Goal: Information Seeking & Learning: Find contact information

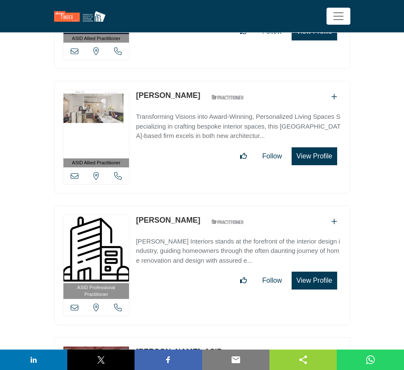
scroll to position [12785, 0]
drag, startPoint x: 134, startPoint y: 174, endPoint x: 192, endPoint y: 174, distance: 58.7
click at [192, 205] on div "ASID Professional Practitioner ASID Professional Practitioners have successfull…" at bounding box center [202, 264] width 296 height 119
copy link "[PERSON_NAME]"
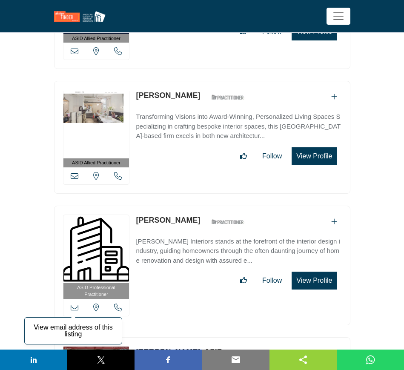
click at [75, 303] on icon at bounding box center [75, 307] width 8 height 8
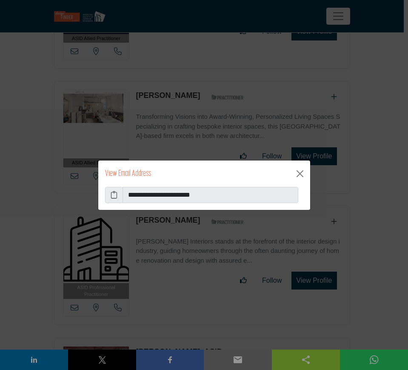
click at [111, 193] on icon at bounding box center [114, 195] width 7 height 10
click at [299, 175] on button "Close" at bounding box center [300, 174] width 14 height 14
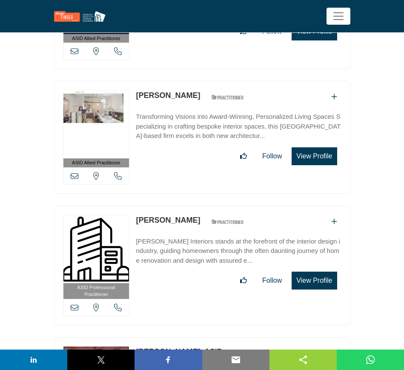
click at [312, 271] on button "View Profile" at bounding box center [313, 280] width 45 height 18
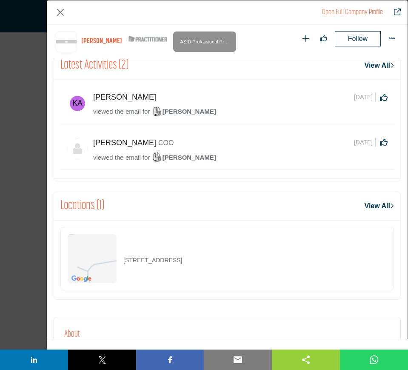
scroll to position [353, 0]
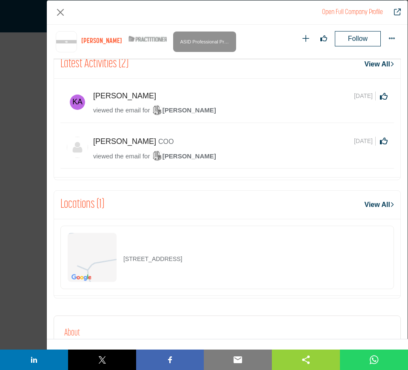
drag, startPoint x: 255, startPoint y: 261, endPoint x: 123, endPoint y: 250, distance: 132.3
click at [123, 250] on div "4162 Chestnut Ridge Dr, 30338-4678, USA" at bounding box center [226, 256] width 333 height 63
copy p "4162 Chestnut Ridge Dr, 30338-4678, USA"
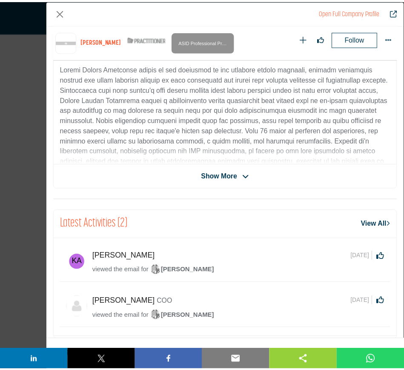
scroll to position [106, 0]
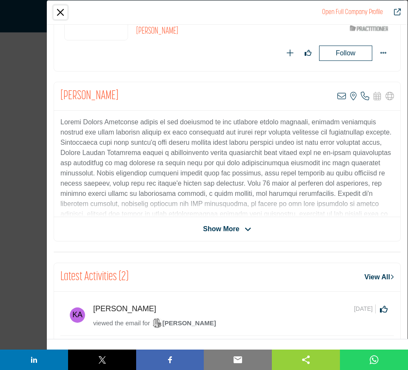
click at [60, 9] on button "Close" at bounding box center [61, 13] width 14 height 14
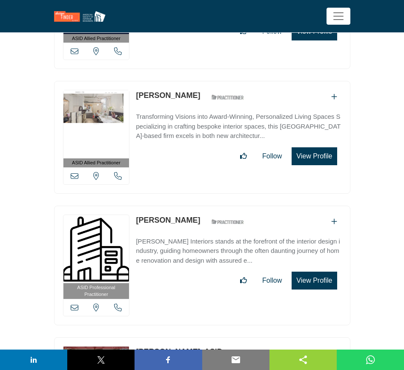
scroll to position [12892, 0]
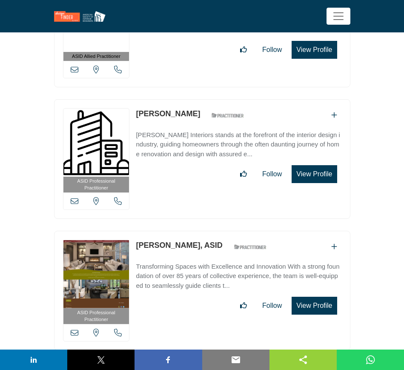
drag, startPoint x: 135, startPoint y: 199, endPoint x: 180, endPoint y: 202, distance: 45.2
click at [180, 230] on div "ASID Professional Practitioner ASID Professional Practitioners have successfull…" at bounding box center [202, 289] width 296 height 119
copy link "Alexis Trout"
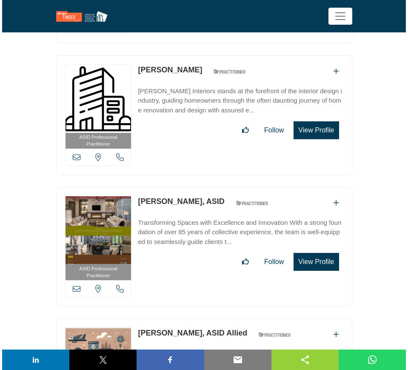
scroll to position [12998, 0]
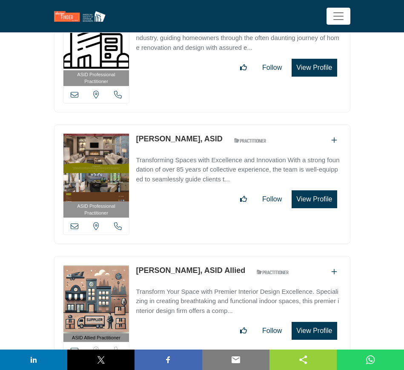
drag, startPoint x: 307, startPoint y: 154, endPoint x: 305, endPoint y: 168, distance: 14.1
click at [307, 190] on button "View Profile" at bounding box center [313, 199] width 45 height 18
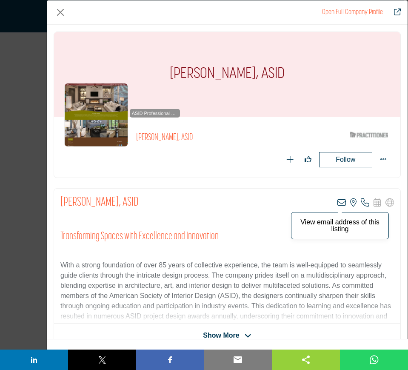
click at [338, 201] on icon "Company Data Modal" at bounding box center [341, 202] width 9 height 9
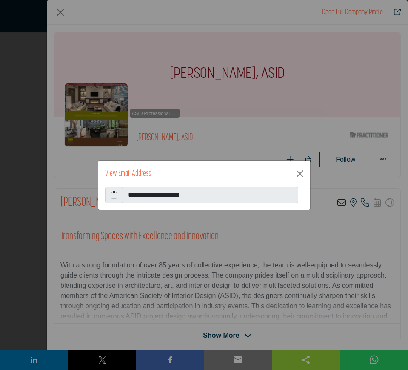
click at [111, 194] on icon at bounding box center [114, 195] width 7 height 10
click at [299, 174] on button "Close" at bounding box center [300, 174] width 14 height 14
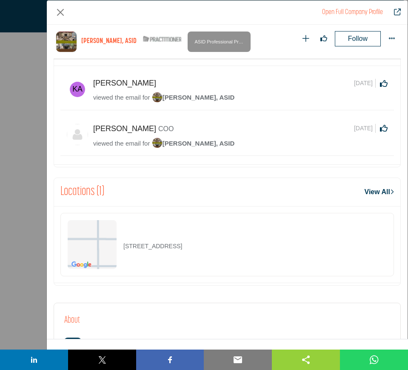
scroll to position [407, 0]
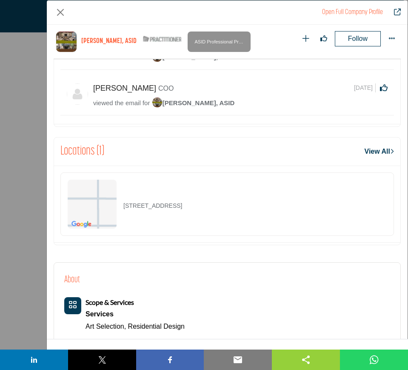
drag, startPoint x: 231, startPoint y: 202, endPoint x: 113, endPoint y: 199, distance: 117.8
click at [113, 199] on div "1202 S 62nd St, 68106-1506, USA" at bounding box center [226, 203] width 333 height 63
copy div "1202 S 62nd St, 68106-1506, USA"
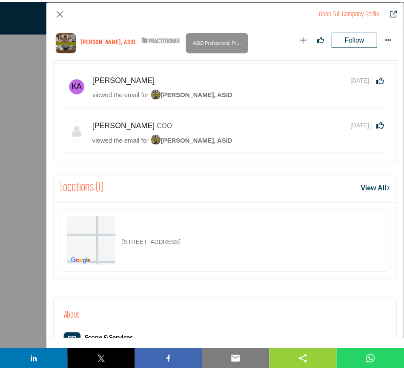
scroll to position [300, 0]
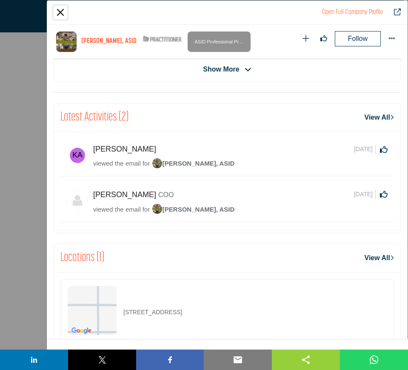
click at [59, 9] on button "Close" at bounding box center [61, 13] width 14 height 14
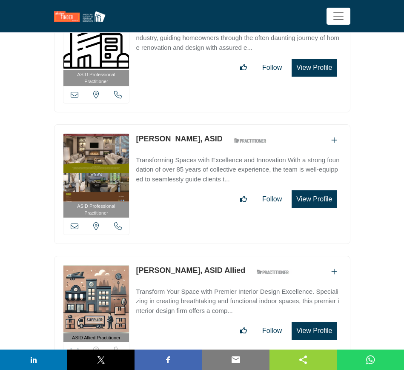
drag, startPoint x: 134, startPoint y: 225, endPoint x: 205, endPoint y: 225, distance: 70.6
click at [205, 256] on div "ASID Allied Practitioner ASID Allied Practitioners have successfully completed …" at bounding box center [202, 312] width 296 height 113
copy link "Alexzandra Aguirre"
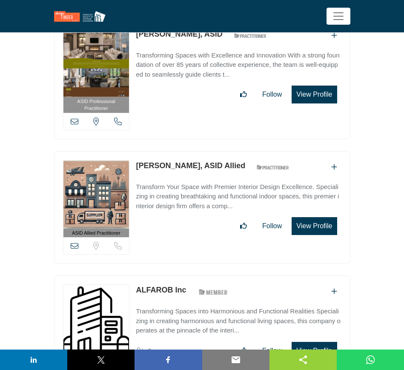
scroll to position [13104, 0]
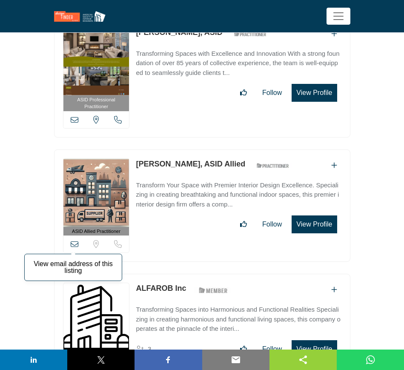
click at [74, 240] on icon at bounding box center [75, 244] width 8 height 8
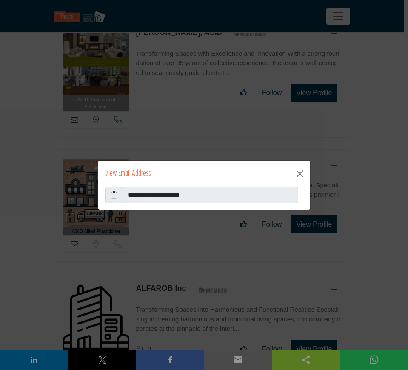
click at [115, 193] on icon at bounding box center [114, 195] width 7 height 10
click at [302, 174] on button "Close" at bounding box center [300, 174] width 14 height 14
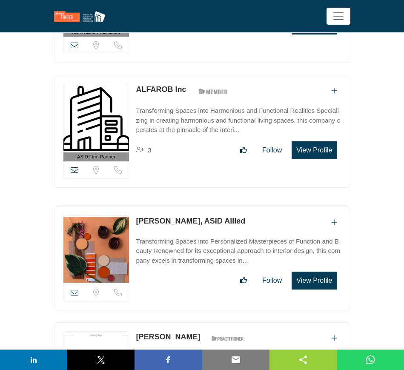
scroll to position [13317, 0]
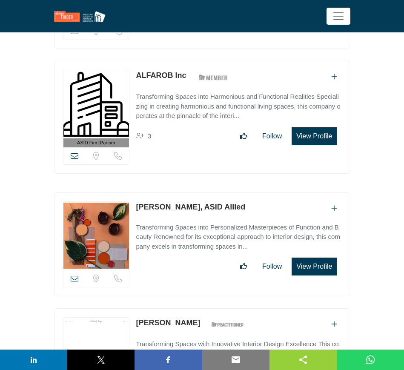
drag, startPoint x: 133, startPoint y: 163, endPoint x: 169, endPoint y: 163, distance: 36.2
click at [169, 192] on div "View email address of this listing Sorry, but we don't have a location for this…" at bounding box center [202, 244] width 296 height 104
copy link "Ali Altieri"
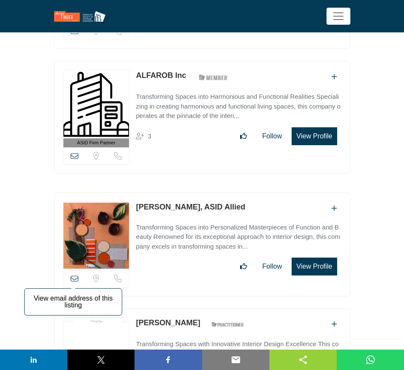
click at [76, 274] on icon at bounding box center [75, 278] width 8 height 8
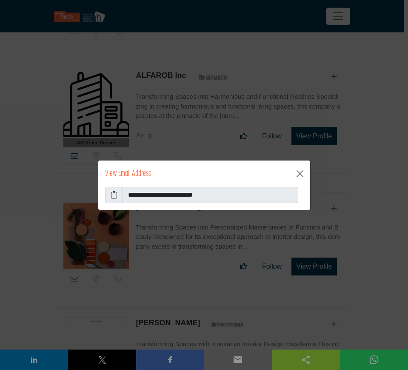
click at [113, 194] on icon at bounding box center [114, 195] width 7 height 10
click at [303, 174] on button "Close" at bounding box center [300, 174] width 14 height 14
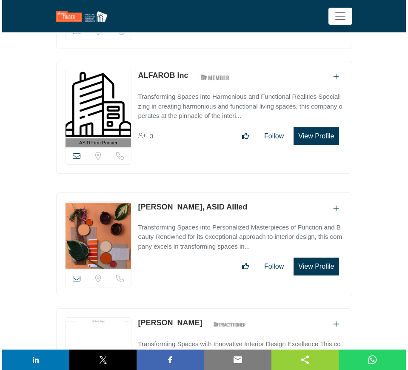
scroll to position [13476, 0]
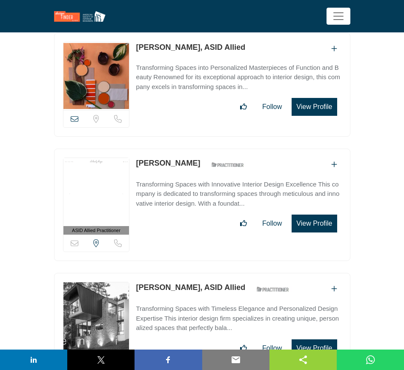
drag, startPoint x: 135, startPoint y: 119, endPoint x: 175, endPoint y: 118, distance: 40.0
click at [175, 148] on div "ASID Allied Practitioner ASID Allied Practitioners have successfully completed …" at bounding box center [202, 204] width 296 height 113
copy link "[PERSON_NAME]"
click at [316, 214] on button "View Profile" at bounding box center [313, 223] width 45 height 18
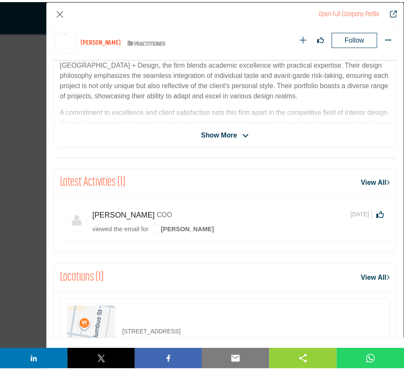
scroll to position [353, 0]
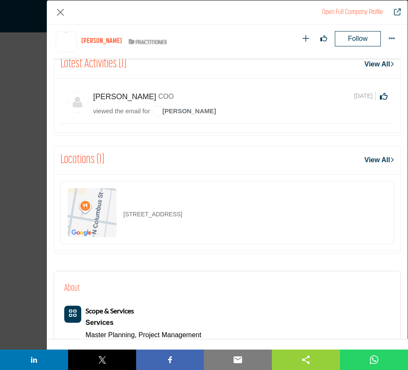
drag, startPoint x: 245, startPoint y: 219, endPoint x: 119, endPoint y: 215, distance: 126.8
click at [119, 215] on div "606 N Columbus St, 22314-1849, USA" at bounding box center [226, 212] width 333 height 63
copy div "606 N Columbus St, 22314-1849, USA"
click at [59, 13] on button "Close" at bounding box center [61, 13] width 14 height 14
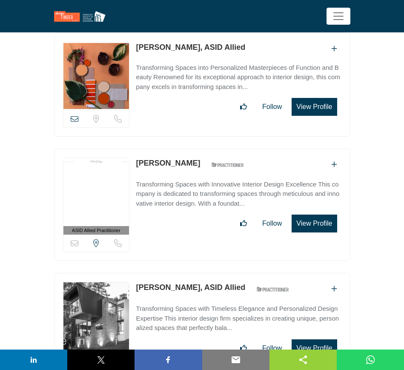
drag, startPoint x: 134, startPoint y: 242, endPoint x: 166, endPoint y: 245, distance: 32.5
click at [166, 273] on div "ASID Allied Practitioner ASID Allied Practitioners have successfully completed …" at bounding box center [202, 329] width 296 height 113
copy link "Ali Knox"
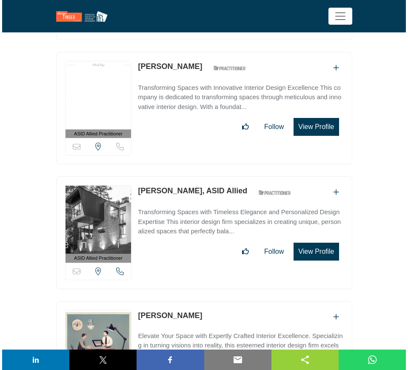
scroll to position [13583, 0]
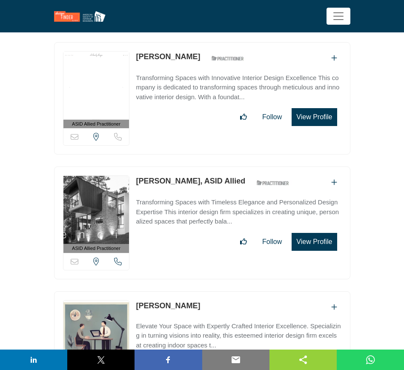
drag, startPoint x: 321, startPoint y: 197, endPoint x: 275, endPoint y: 327, distance: 137.1
click at [321, 233] on button "View Profile" at bounding box center [313, 242] width 45 height 18
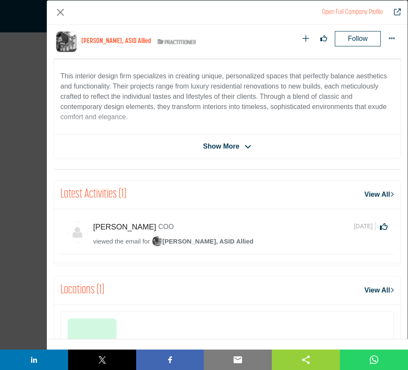
scroll to position [353, 0]
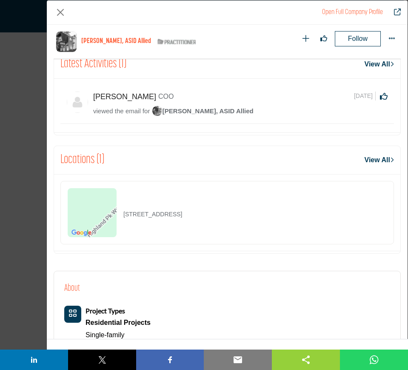
drag, startPoint x: 119, startPoint y: 213, endPoint x: 249, endPoint y: 221, distance: 130.8
click at [249, 221] on div "3112 Highland Park Way, 30666-3462, USA" at bounding box center [226, 212] width 333 height 63
copy div "3112 Highland Park Way, 30666-3462, USA"
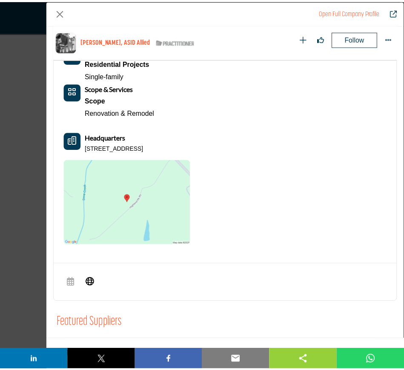
scroll to position [566, 0]
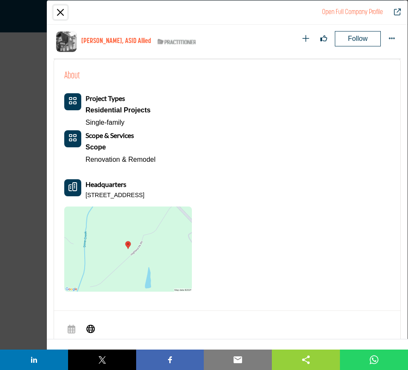
click at [60, 11] on button "Close" at bounding box center [61, 13] width 14 height 14
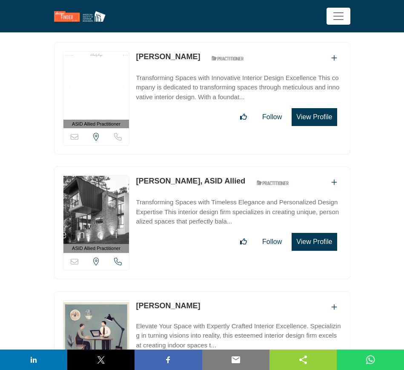
drag, startPoint x: 133, startPoint y: 258, endPoint x: 213, endPoint y: 265, distance: 80.2
click at [213, 291] on div "View email address of this listing Sorry, but we don't have a location for this…" at bounding box center [202, 343] width 296 height 104
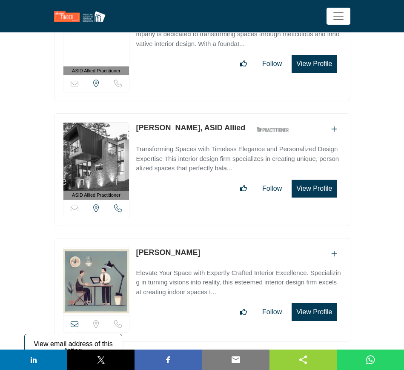
click at [75, 320] on icon at bounding box center [75, 324] width 8 height 8
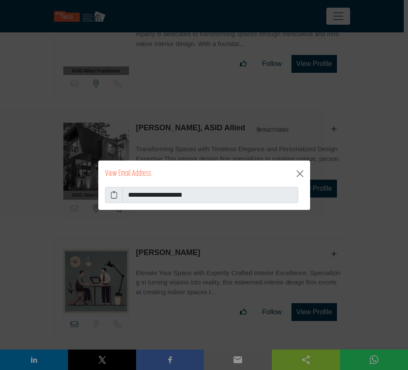
click at [114, 195] on icon at bounding box center [114, 195] width 7 height 10
click at [297, 174] on button "Close" at bounding box center [300, 174] width 14 height 14
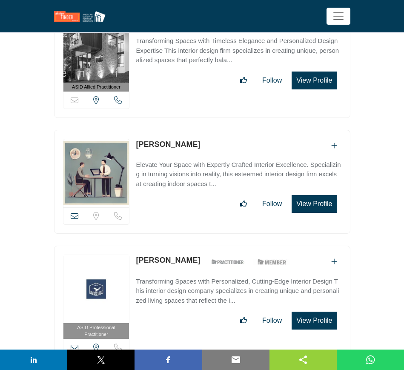
scroll to position [13795, 0]
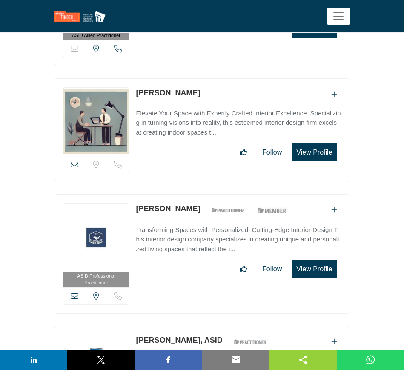
click at [132, 194] on div "ASID Professional Practitioner ASID Professional Practitioners have successfull…" at bounding box center [202, 253] width 296 height 119
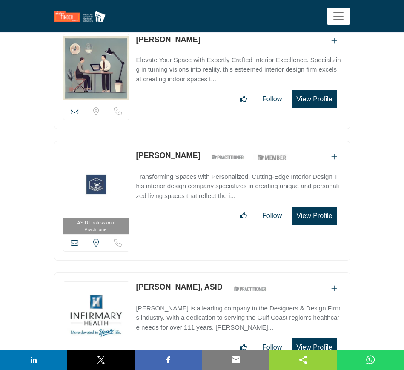
drag, startPoint x: 132, startPoint y: 237, endPoint x: 186, endPoint y: 243, distance: 54.8
click at [186, 272] on div "ASID Professional Practitioner ASID Professional Practitioners have successfull…" at bounding box center [202, 331] width 296 height 119
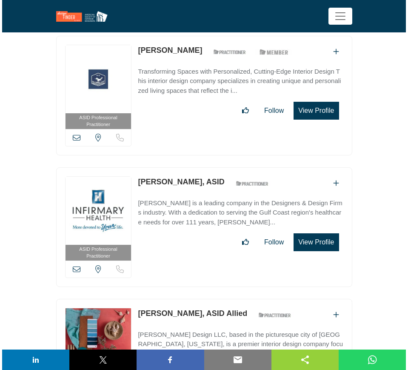
scroll to position [13955, 0]
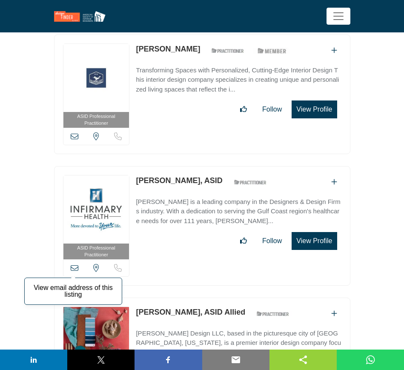
click at [73, 264] on icon at bounding box center [75, 268] width 8 height 8
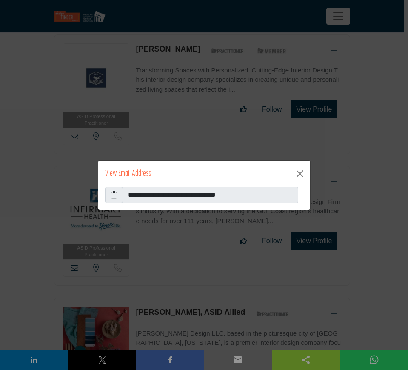
click at [112, 193] on icon at bounding box center [114, 195] width 7 height 10
click at [302, 175] on button "Close" at bounding box center [300, 174] width 14 height 14
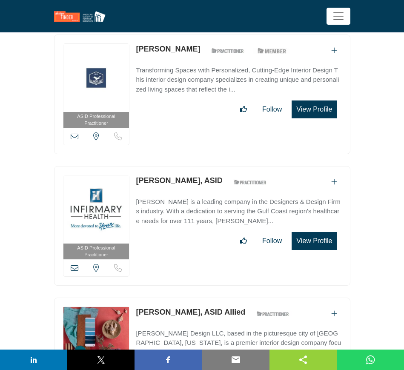
click at [315, 232] on button "View Profile" at bounding box center [313, 241] width 45 height 18
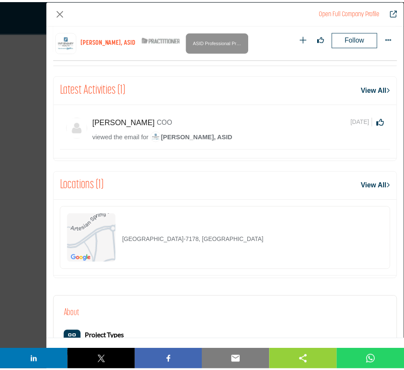
scroll to position [300, 0]
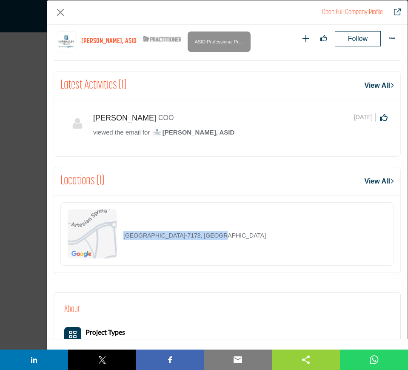
drag, startPoint x: 120, startPoint y: 226, endPoint x: 227, endPoint y: 229, distance: 106.8
click at [227, 229] on div "434 Colony Dr, 36532-7178, USA" at bounding box center [226, 233] width 333 height 63
click at [58, 9] on button "Close" at bounding box center [61, 13] width 14 height 14
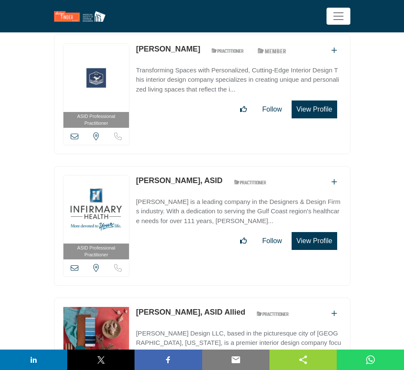
drag, startPoint x: 134, startPoint y: 262, endPoint x: 175, endPoint y: 264, distance: 41.3
click at [175, 297] on div "ASID Allied Practitioner ASID Allied Practitioners have successfully completed …" at bounding box center [202, 353] width 296 height 113
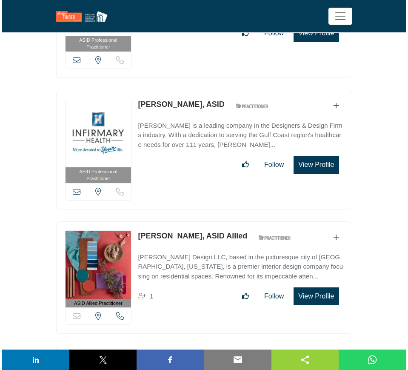
scroll to position [14061, 0]
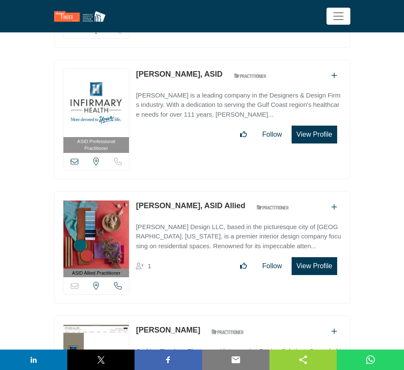
click at [315, 257] on button "View Profile" at bounding box center [313, 266] width 45 height 18
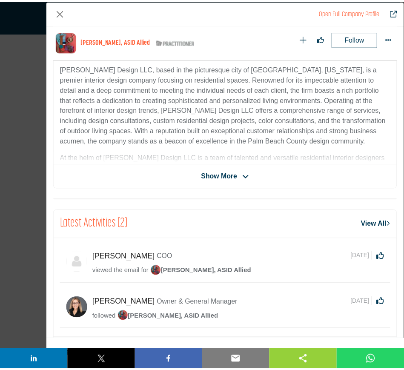
scroll to position [353, 0]
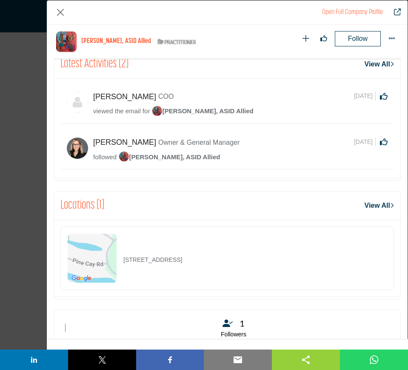
drag, startPoint x: 121, startPoint y: 259, endPoint x: 236, endPoint y: 262, distance: 115.3
click at [236, 262] on div "8163 Pine Cay Rd, 33414-3481, USA" at bounding box center [226, 257] width 333 height 63
click at [61, 13] on button "Close" at bounding box center [61, 13] width 14 height 14
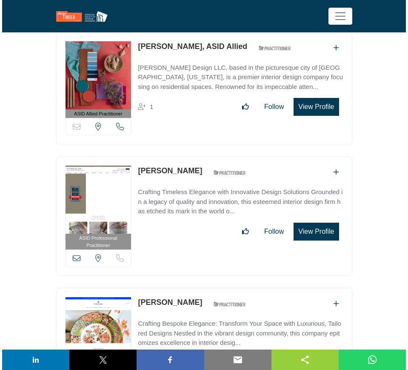
scroll to position [14220, 0]
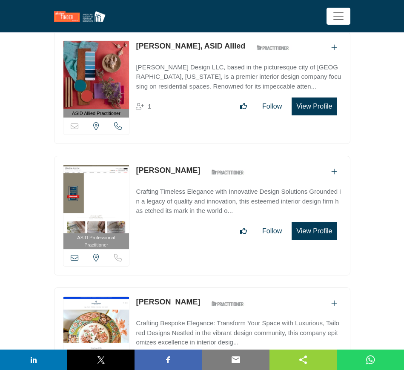
drag, startPoint x: 133, startPoint y: 122, endPoint x: 176, endPoint y: 123, distance: 43.0
click at [176, 156] on div "ASID Professional Practitioner ASID Professional Practitioners have successfull…" at bounding box center [202, 215] width 296 height 119
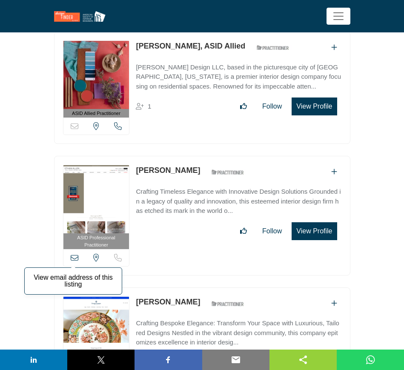
click at [75, 253] on icon at bounding box center [75, 257] width 8 height 8
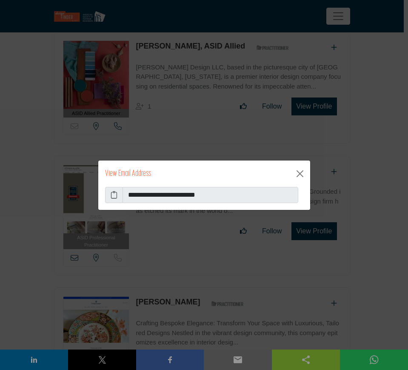
click at [114, 193] on icon at bounding box center [114, 195] width 7 height 10
click at [302, 173] on button "Close" at bounding box center [300, 174] width 14 height 14
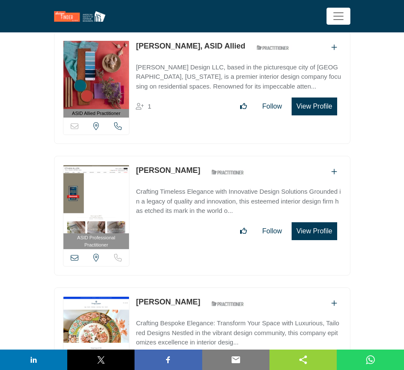
click at [315, 222] on button "View Profile" at bounding box center [313, 231] width 45 height 18
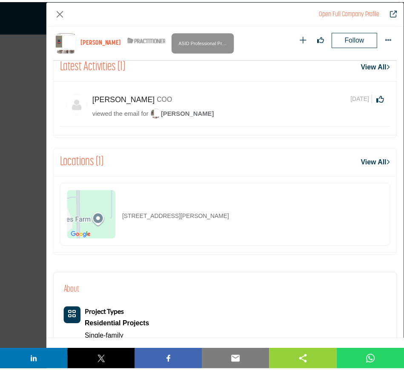
scroll to position [353, 0]
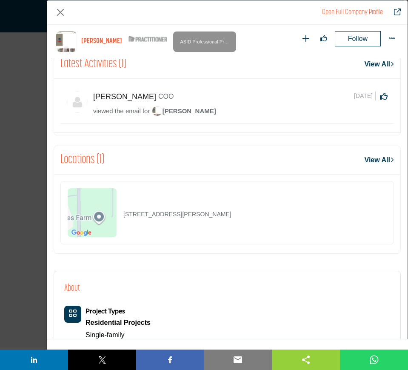
drag, startPoint x: 230, startPoint y: 213, endPoint x: 125, endPoint y: 218, distance: 105.1
click at [125, 218] on div "1920 Ef Griffin Rd, 33830-9738, USA" at bounding box center [226, 212] width 333 height 63
click at [60, 11] on button "Close" at bounding box center [61, 13] width 14 height 14
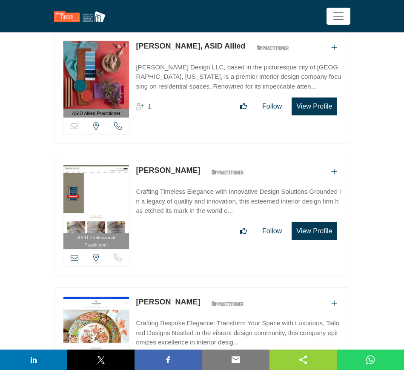
drag, startPoint x: 181, startPoint y: 256, endPoint x: 137, endPoint y: 256, distance: 44.2
click at [137, 296] on div "Alice Salley ASID Qualified Practitioner who validates work and experience to h…" at bounding box center [192, 303] width 113 height 15
drag, startPoint x: 40, startPoint y: 234, endPoint x: 60, endPoint y: 239, distance: 20.9
drag, startPoint x: 132, startPoint y: 253, endPoint x: 178, endPoint y: 255, distance: 46.4
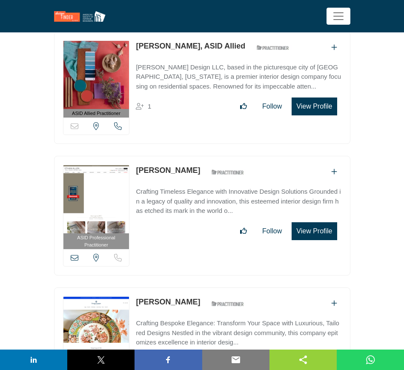
click at [178, 287] on div "ASID Allied Practitioner ASID Allied Practitioners have successfully completed …" at bounding box center [202, 343] width 296 height 113
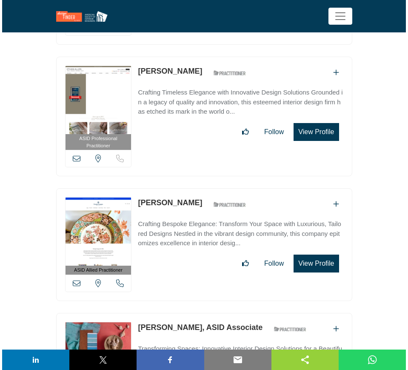
scroll to position [14327, 0]
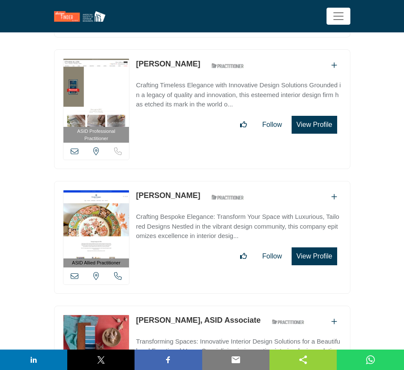
click at [311, 247] on button "View Profile" at bounding box center [313, 256] width 45 height 18
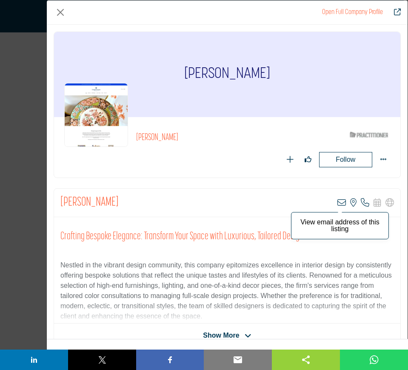
click at [337, 201] on icon "Company Data Modal" at bounding box center [341, 202] width 9 height 9
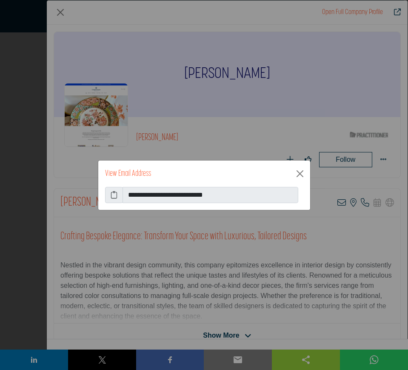
click at [115, 193] on icon at bounding box center [114, 195] width 7 height 10
click at [299, 175] on button "Close" at bounding box center [300, 174] width 14 height 14
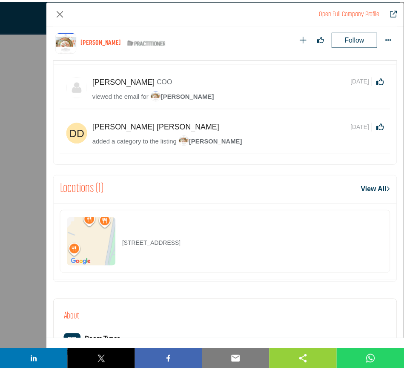
scroll to position [407, 0]
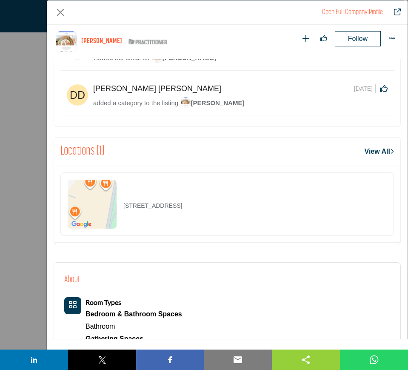
drag, startPoint x: 228, startPoint y: 207, endPoint x: 124, endPoint y: 203, distance: 103.4
click at [124, 203] on div "459 Highland Ave, 30909-3742, USA" at bounding box center [226, 203] width 333 height 63
click at [61, 11] on button "Close" at bounding box center [61, 13] width 14 height 14
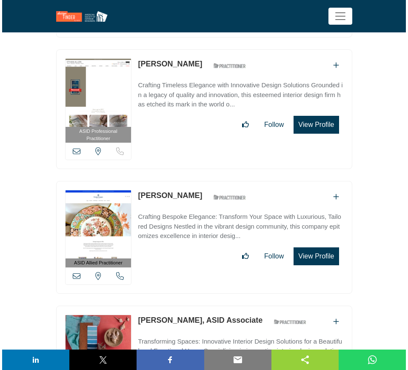
scroll to position [14433, 0]
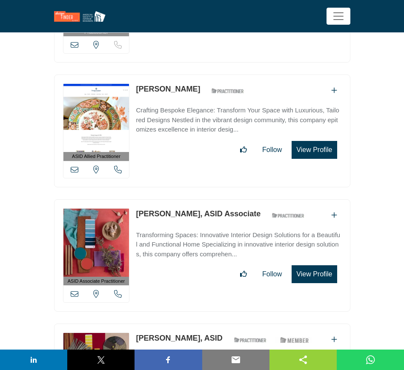
drag, startPoint x: 326, startPoint y: 227, endPoint x: 339, endPoint y: 225, distance: 13.8
click at [325, 265] on button "View Profile" at bounding box center [313, 274] width 45 height 18
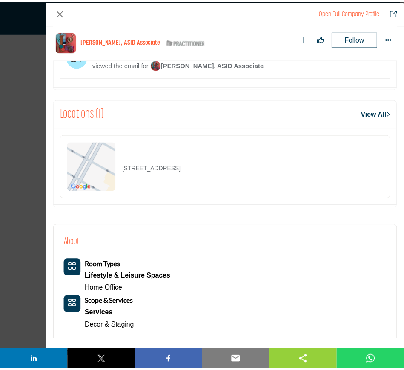
scroll to position [513, 0]
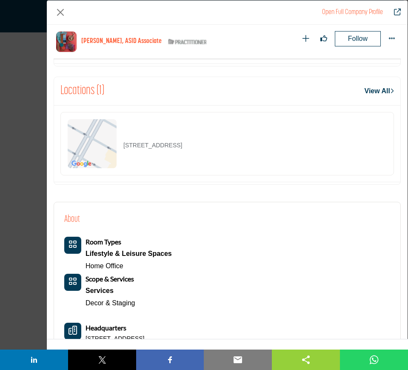
drag, startPoint x: 229, startPoint y: 139, endPoint x: 119, endPoint y: 136, distance: 109.8
click at [119, 136] on div "935 Park Ave, 10028-0212, USA" at bounding box center [226, 143] width 333 height 63
click at [62, 9] on button "Close" at bounding box center [61, 13] width 14 height 14
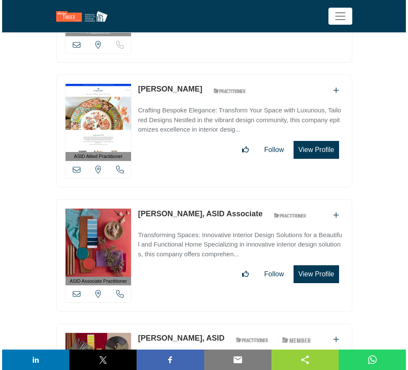
scroll to position [14539, 0]
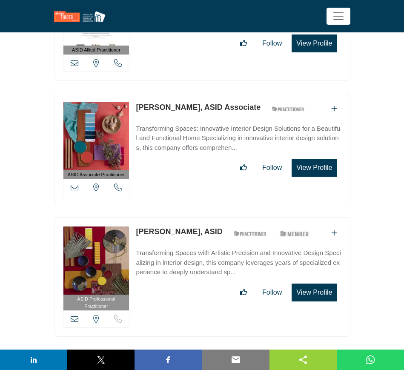
drag, startPoint x: 323, startPoint y: 243, endPoint x: 319, endPoint y: 238, distance: 6.0
click at [324, 283] on button "View Profile" at bounding box center [313, 292] width 45 height 18
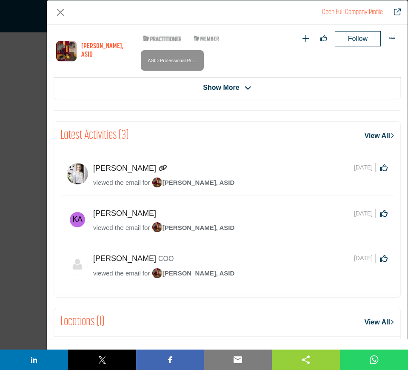
scroll to position [407, 0]
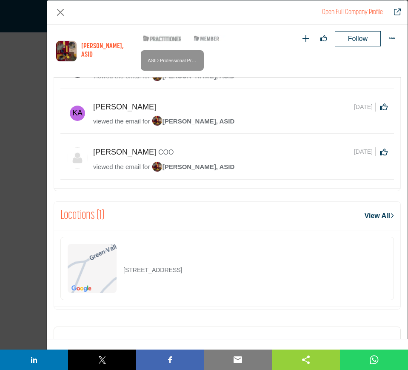
drag, startPoint x: 242, startPoint y: 250, endPoint x: 124, endPoint y: 249, distance: 118.7
click at [124, 249] on div "5116 Wyndcroft Dr, 37914-5155, USA" at bounding box center [226, 267] width 333 height 63
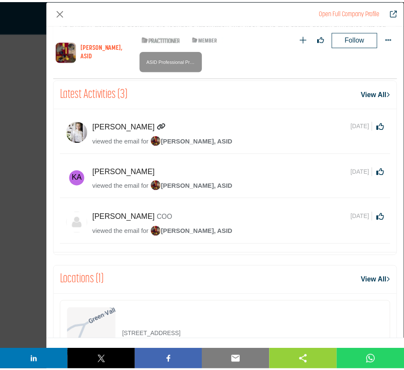
scroll to position [247, 0]
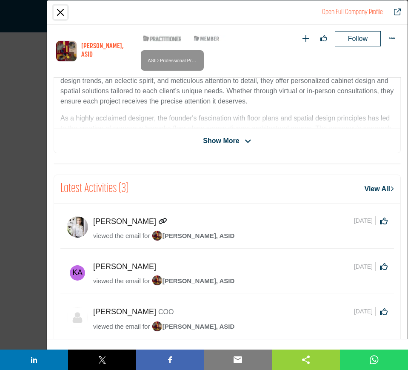
click at [60, 10] on button "Close" at bounding box center [61, 13] width 14 height 14
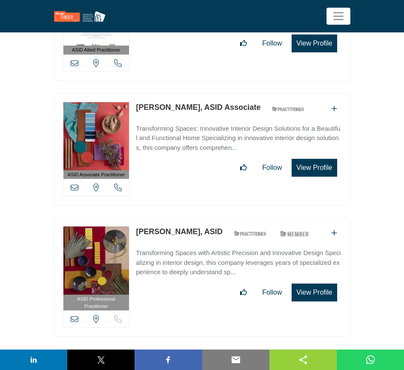
scroll to position [14593, 0]
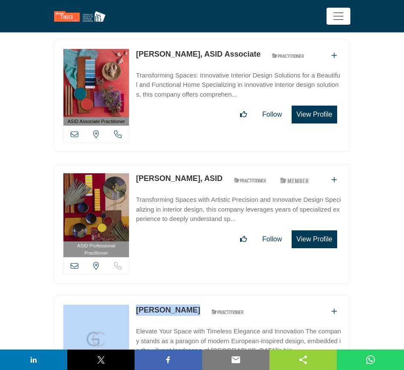
drag, startPoint x: 190, startPoint y: 261, endPoint x: 130, endPoint y: 260, distance: 60.0
click at [130, 295] on div "ASID Associate Practitioner ASID Associate Practitioners have a degree in any m…" at bounding box center [202, 351] width 296 height 113
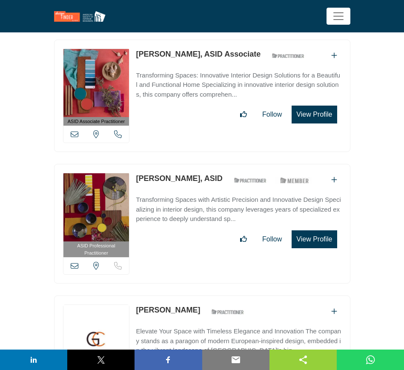
drag, startPoint x: 132, startPoint y: 257, endPoint x: 187, endPoint y: 259, distance: 54.5
click at [187, 295] on div "ASID Associate Practitioner ASID Associate Practitioners have a degree in any m…" at bounding box center [202, 351] width 296 height 113
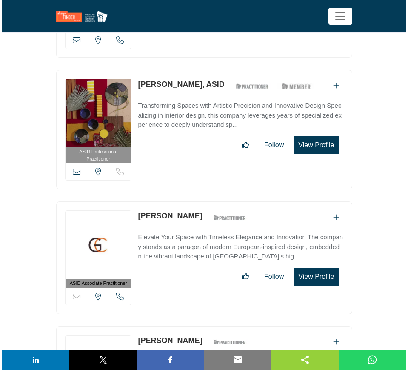
scroll to position [14752, 0]
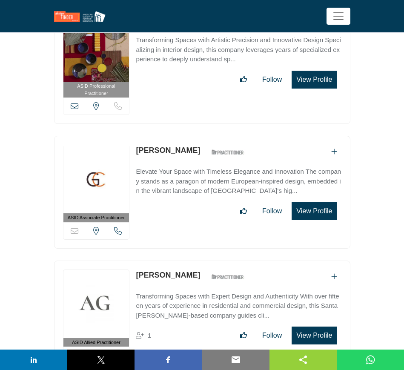
click at [313, 202] on button "View Profile" at bounding box center [313, 211] width 45 height 18
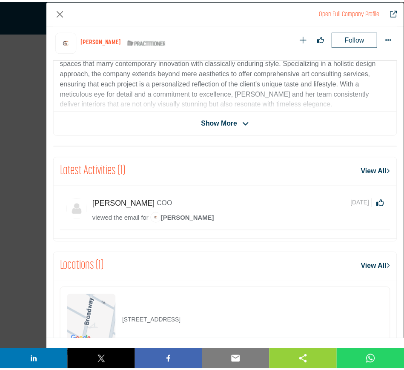
scroll to position [407, 0]
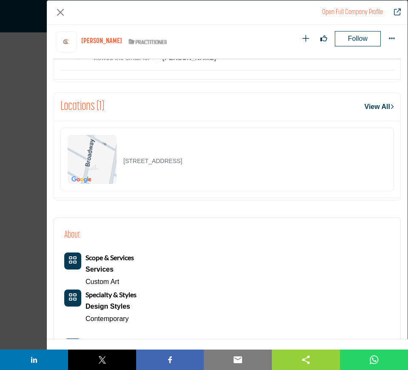
drag, startPoint x: 250, startPoint y: 164, endPoint x: 109, endPoint y: 164, distance: 141.2
click at [109, 164] on div "808 Broadway Apt 4F, 10003-4807, USA" at bounding box center [226, 159] width 333 height 63
drag, startPoint x: 60, startPoint y: 12, endPoint x: 203, endPoint y: 232, distance: 262.2
click at [60, 12] on button "Close" at bounding box center [61, 13] width 14 height 14
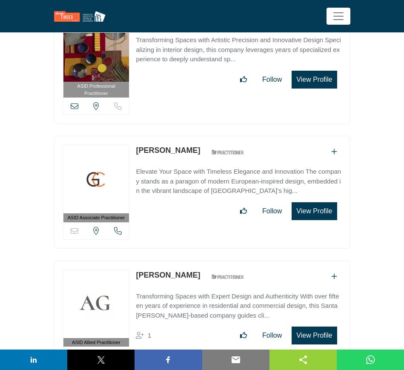
drag, startPoint x: 134, startPoint y: 225, endPoint x: 182, endPoint y: 232, distance: 48.2
click at [182, 260] on div "ASID Allied Practitioner ASID Allied Practitioners have successfully completed …" at bounding box center [202, 316] width 296 height 113
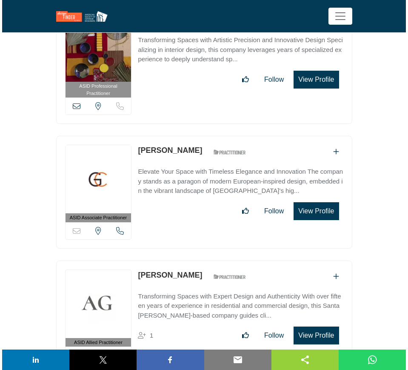
scroll to position [14805, 0]
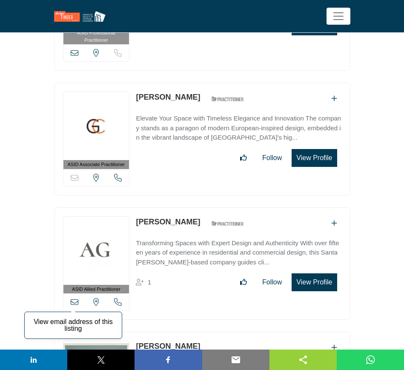
click at [74, 298] on icon at bounding box center [75, 302] width 8 height 8
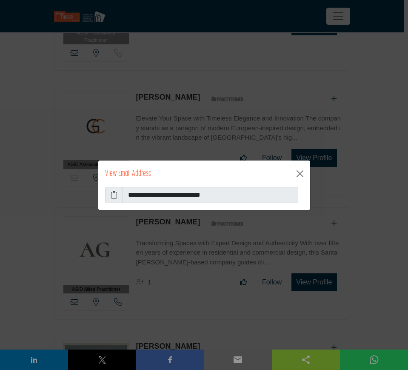
click at [116, 194] on icon at bounding box center [114, 195] width 7 height 10
click at [300, 176] on button "Close" at bounding box center [300, 174] width 14 height 14
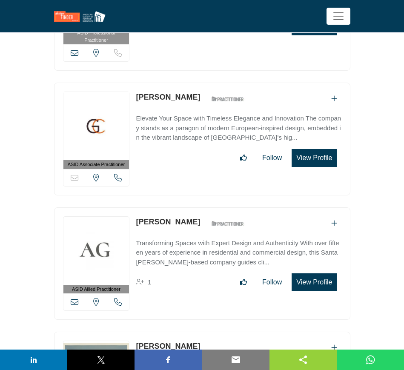
click at [325, 273] on button "View Profile" at bounding box center [313, 282] width 45 height 18
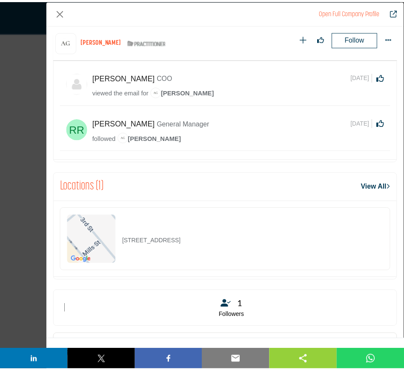
scroll to position [407, 0]
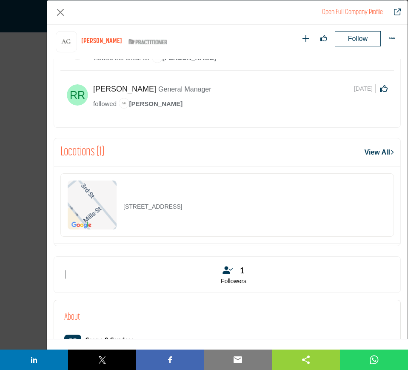
drag, startPoint x: 232, startPoint y: 212, endPoint x: 108, endPoint y: 205, distance: 124.8
click at [108, 205] on div "2436 3rd St Apt A, 90405-3603, USA" at bounding box center [226, 204] width 333 height 63
click at [60, 12] on button "Close" at bounding box center [61, 13] width 14 height 14
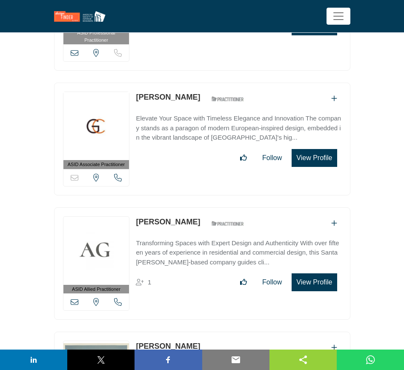
scroll to position [14858, 0]
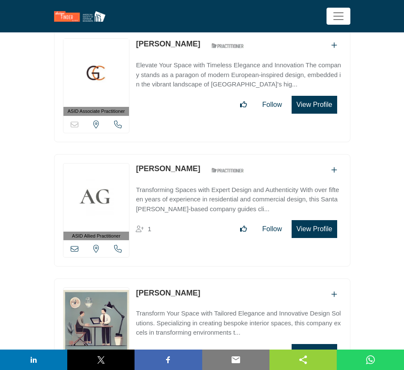
drag, startPoint x: 135, startPoint y: 242, endPoint x: 183, endPoint y: 246, distance: 48.2
click at [183, 278] on div "View email address of this listing Sorry, but we don't have a location for this…" at bounding box center [202, 330] width 296 height 104
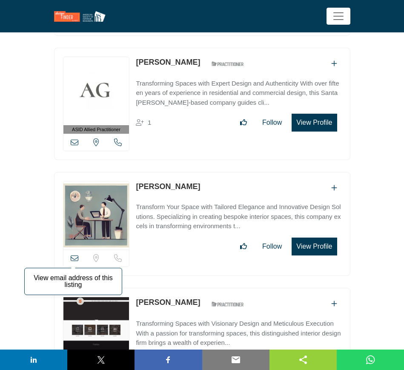
click at [74, 254] on icon at bounding box center [75, 258] width 8 height 8
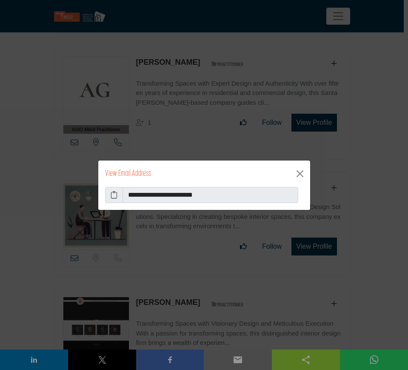
click at [115, 195] on icon at bounding box center [114, 195] width 7 height 10
click at [300, 173] on button "Close" at bounding box center [300, 174] width 14 height 14
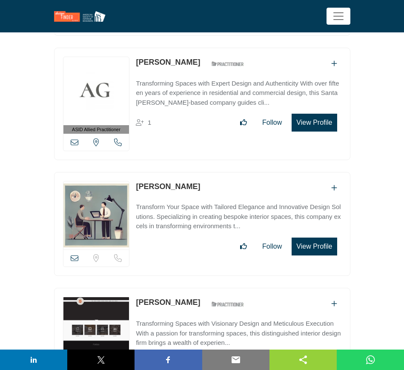
drag, startPoint x: 134, startPoint y: 250, endPoint x: 186, endPoint y: 253, distance: 52.4
click at [186, 287] on div "ASID Allied Practitioner ASID Allied Practitioners have successfully completed …" at bounding box center [202, 343] width 296 height 113
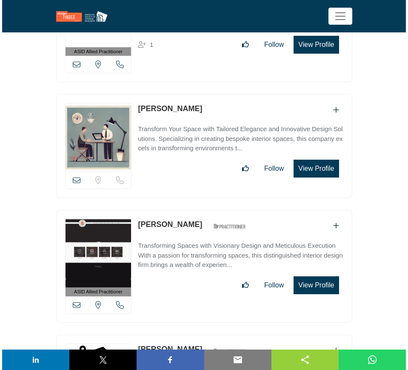
scroll to position [15071, 0]
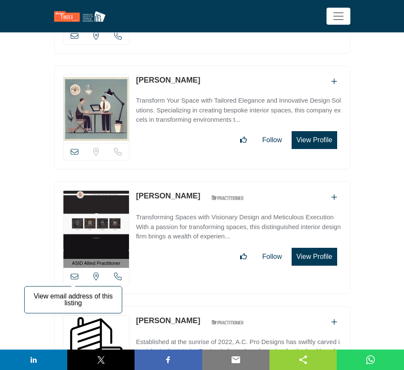
click at [74, 272] on icon at bounding box center [75, 276] width 8 height 8
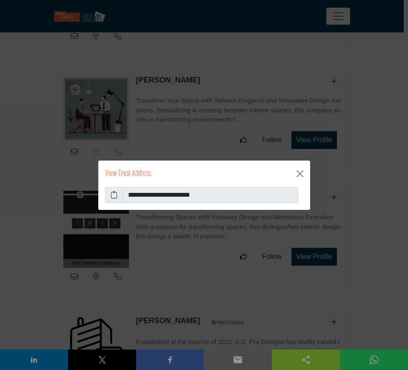
click at [114, 195] on icon at bounding box center [114, 195] width 7 height 10
click at [301, 173] on button "Close" at bounding box center [300, 174] width 14 height 14
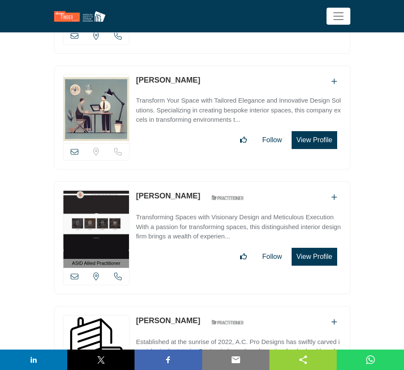
click at [311, 248] on button "View Profile" at bounding box center [313, 257] width 45 height 18
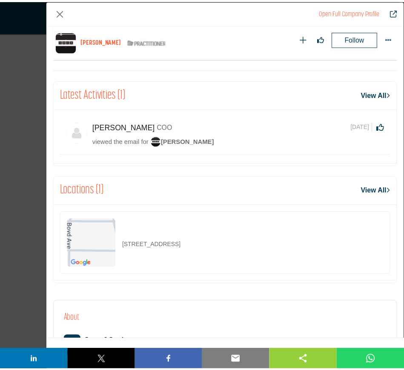
scroll to position [353, 0]
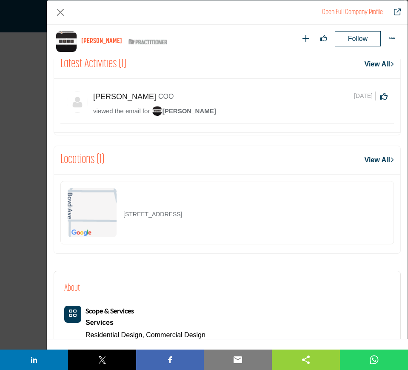
drag, startPoint x: 226, startPoint y: 217, endPoint x: 121, endPoint y: 216, distance: 105.0
click at [121, 216] on div "3416 Hilltop Rd, 76109-2810, USA" at bounding box center [226, 212] width 333 height 63
click at [58, 11] on button "Close" at bounding box center [61, 13] width 14 height 14
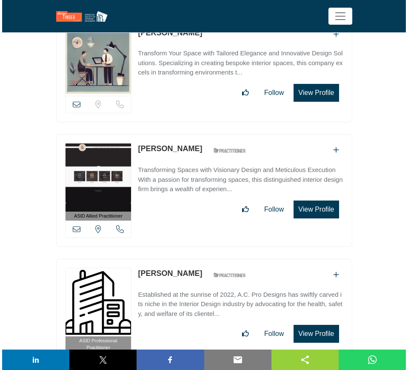
scroll to position [15177, 0]
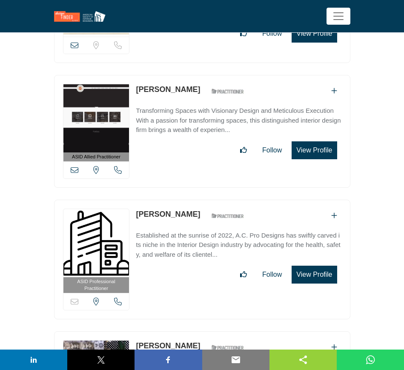
drag, startPoint x: 133, startPoint y: 162, endPoint x: 192, endPoint y: 171, distance: 59.8
click at [192, 199] on div "ASID Professional Practitioner ASID Professional Practitioners have successfull…" at bounding box center [202, 258] width 296 height 119
click at [319, 265] on button "View Profile" at bounding box center [313, 274] width 45 height 18
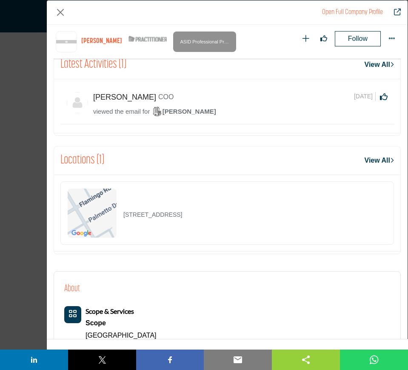
scroll to position [353, 0]
drag, startPoint x: 225, startPoint y: 216, endPoint x: 118, endPoint y: 216, distance: 106.7
click at [118, 216] on div "732 Palmetto Dr, 34293-5976, USA" at bounding box center [226, 212] width 333 height 63
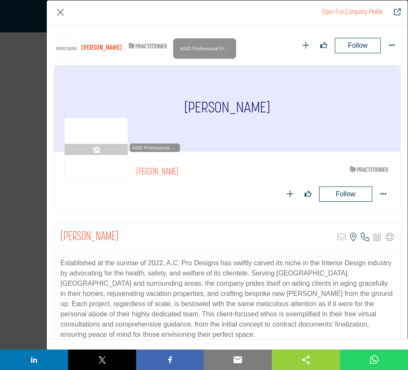
scroll to position [353, 0]
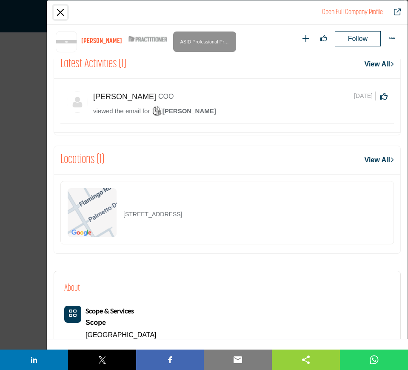
click at [60, 14] on button "Close" at bounding box center [61, 13] width 14 height 14
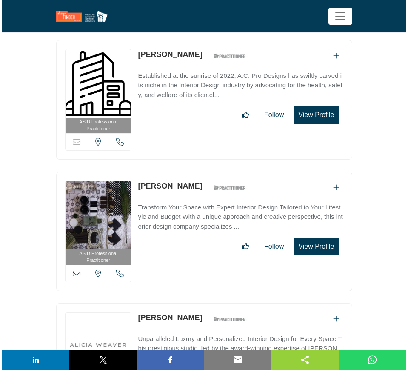
scroll to position [15284, 0]
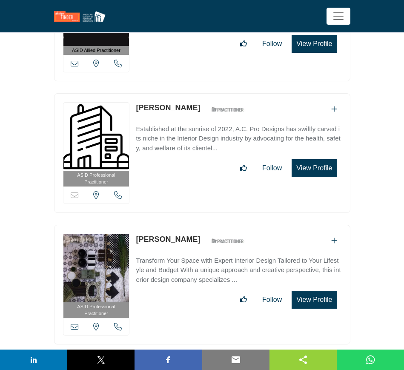
drag, startPoint x: 135, startPoint y: 186, endPoint x: 187, endPoint y: 188, distance: 51.9
click at [187, 225] on div "ASID Professional Practitioner ASID Professional Practitioners have successfull…" at bounding box center [202, 284] width 296 height 119
copy link "[PERSON_NAME]"
click at [316, 290] on button "View Profile" at bounding box center [313, 299] width 45 height 18
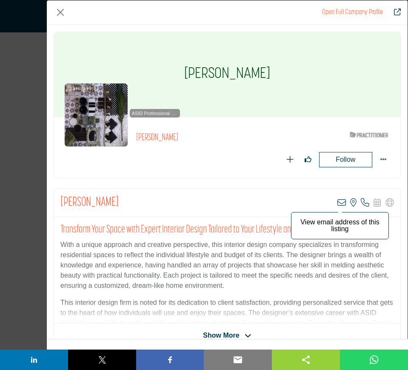
click at [337, 202] on icon "Company Data Modal" at bounding box center [341, 202] width 9 height 9
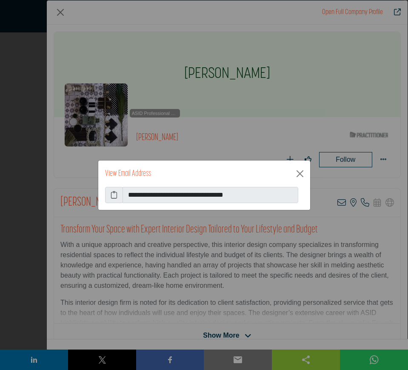
click at [114, 193] on icon at bounding box center [114, 195] width 7 height 10
click at [300, 174] on button "Close" at bounding box center [300, 174] width 14 height 14
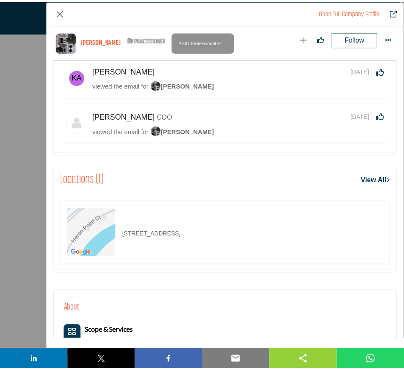
scroll to position [407, 0]
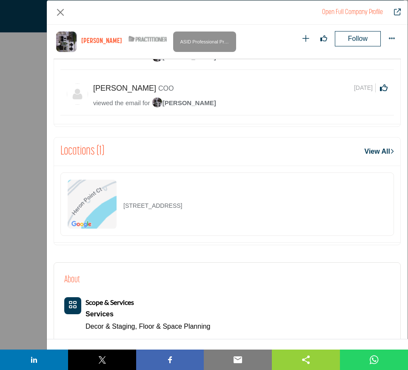
drag, startPoint x: 244, startPoint y: 209, endPoint x: 122, endPoint y: 213, distance: 122.1
click at [122, 213] on div "3639 Heron Point Ct, 34134-2969, USA" at bounding box center [226, 203] width 333 height 63
copy p "3639 Heron Point Ct, 34134-2969, USA"
drag, startPoint x: 59, startPoint y: 14, endPoint x: 62, endPoint y: 20, distance: 6.7
click at [59, 14] on button "Close" at bounding box center [61, 13] width 14 height 14
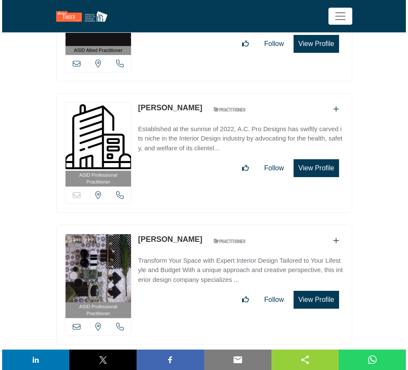
scroll to position [15443, 0]
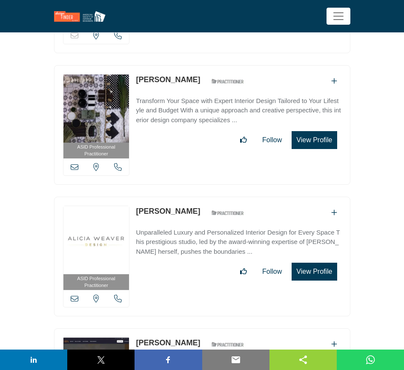
drag, startPoint x: 187, startPoint y: 159, endPoint x: 134, endPoint y: 159, distance: 52.3
click at [134, 196] on div "ASID Professional Practitioner ASID Professional Practitioners have successfull…" at bounding box center [202, 255] width 296 height 119
copy link "[PERSON_NAME]"
click at [314, 262] on button "View Profile" at bounding box center [313, 271] width 45 height 18
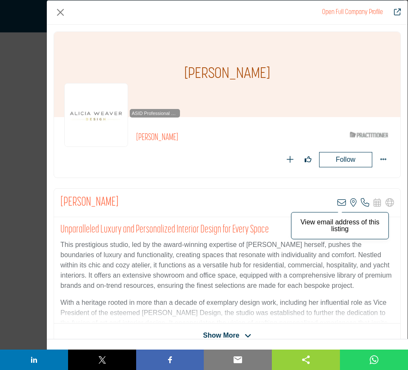
click at [337, 202] on icon "Company Data Modal" at bounding box center [341, 202] width 9 height 9
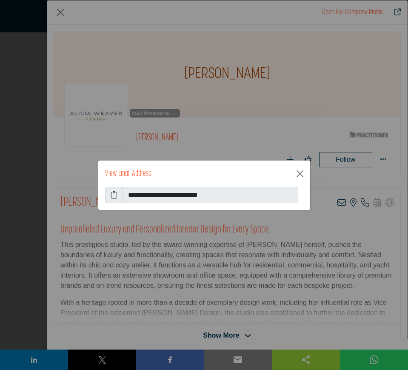
click at [114, 194] on icon at bounding box center [114, 195] width 7 height 10
click at [300, 171] on button "Close" at bounding box center [300, 174] width 14 height 14
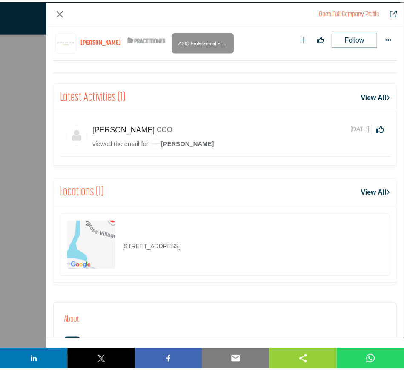
scroll to position [353, 0]
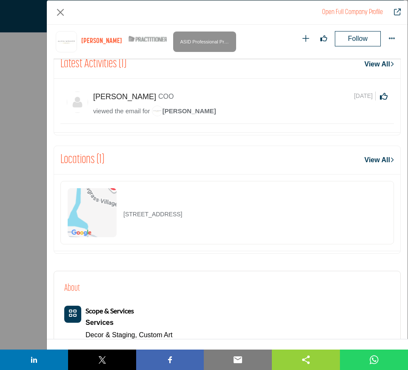
drag, startPoint x: 280, startPoint y: 211, endPoint x: 122, endPoint y: 214, distance: 157.8
click at [122, 214] on div "13000 Sawgrass Village Cir Ste 40, 32082-5023, USA" at bounding box center [226, 212] width 333 height 63
copy p "13000 Sawgrass Village Cir Ste 40, 32082-5023, USA"
click at [61, 12] on button "Close" at bounding box center [61, 13] width 14 height 14
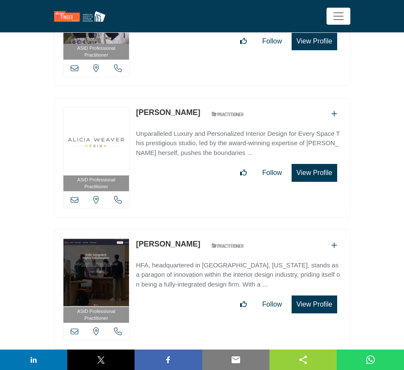
scroll to position [15603, 0]
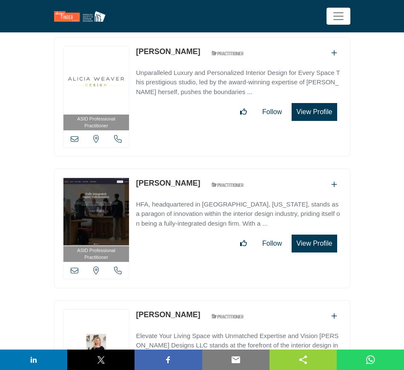
drag, startPoint x: 185, startPoint y: 130, endPoint x: 136, endPoint y: 129, distance: 48.9
click at [136, 177] on div "Alicia Wilgus ASID Qualified Practitioner who validates work and experience to …" at bounding box center [192, 184] width 113 height 15
copy link "[PERSON_NAME]"
click at [311, 234] on button "View Profile" at bounding box center [313, 243] width 45 height 18
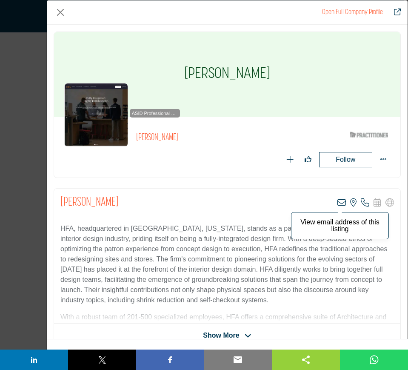
click at [337, 202] on icon "Company Data Modal" at bounding box center [341, 202] width 9 height 9
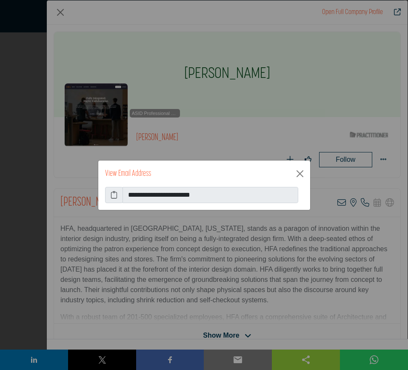
click at [115, 193] on icon at bounding box center [114, 195] width 7 height 10
click at [299, 175] on button "Close" at bounding box center [300, 174] width 14 height 14
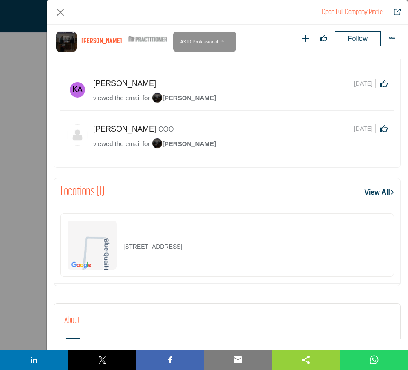
scroll to position [460, 0]
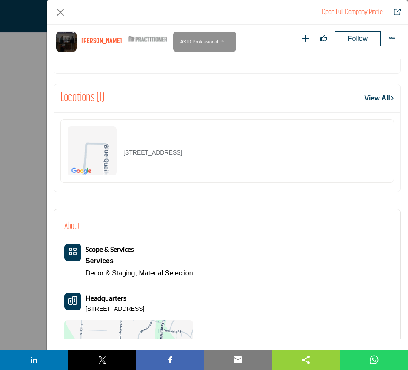
drag, startPoint x: 233, startPoint y: 157, endPoint x: 122, endPoint y: 157, distance: 111.4
click at [122, 157] on div "1408 NW K St, 72712-4147, USA" at bounding box center [226, 150] width 333 height 63
copy p "1408 NW K St, 72712-4147, USA"
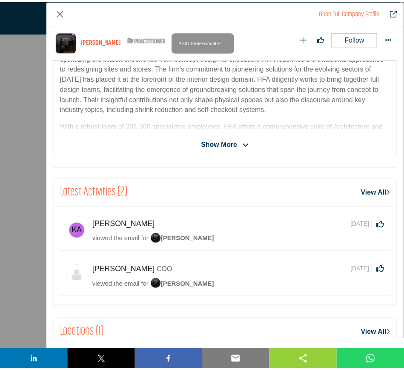
scroll to position [106, 0]
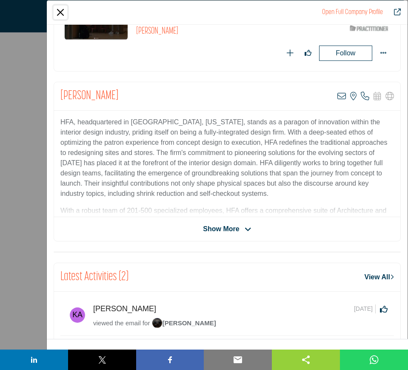
click at [59, 14] on button "Close" at bounding box center [61, 13] width 14 height 14
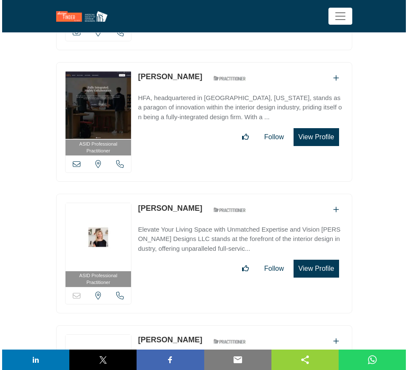
scroll to position [15762, 0]
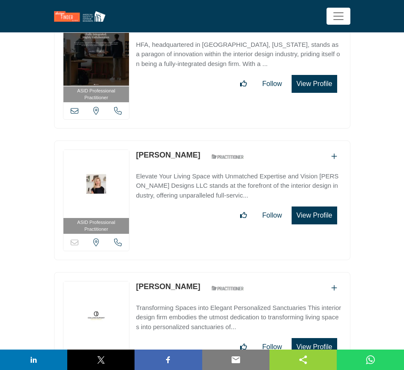
drag, startPoint x: 182, startPoint y: 103, endPoint x: 137, endPoint y: 102, distance: 45.9
click at [137, 149] on div "Alicia Zupan ASID Qualified Practitioner who validates work and experience to h…" at bounding box center [192, 156] width 113 height 15
copy link "[PERSON_NAME]"
click at [317, 206] on button "View Profile" at bounding box center [313, 215] width 45 height 18
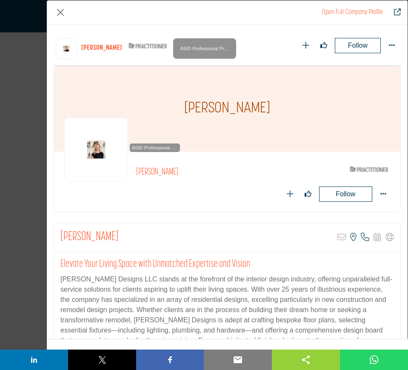
scroll to position [353, 0]
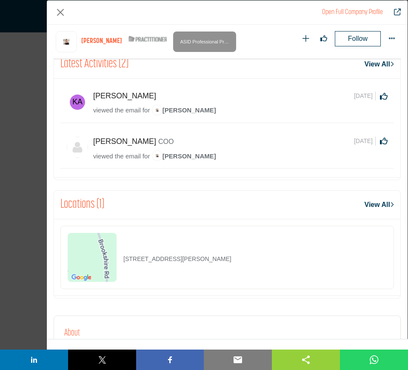
drag, startPoint x: 245, startPoint y: 259, endPoint x: 115, endPoint y: 261, distance: 130.1
click at [115, 261] on div "19451 Brookshire Rd, 73007-7011, USA" at bounding box center [226, 256] width 333 height 63
copy div "19451 Brookshire Rd, 73007-7011, USA"
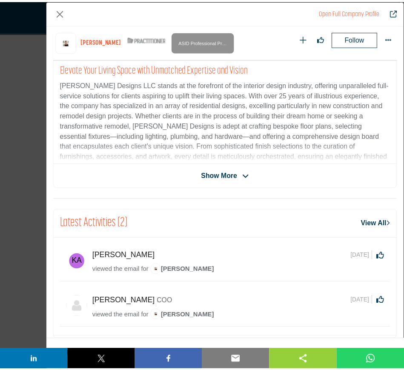
scroll to position [194, 0]
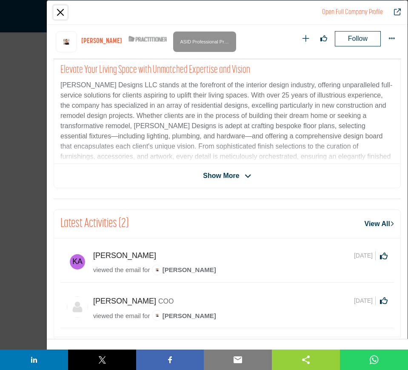
drag, startPoint x: 61, startPoint y: 9, endPoint x: 214, endPoint y: 175, distance: 225.4
click at [61, 9] on button "Close" at bounding box center [61, 13] width 14 height 14
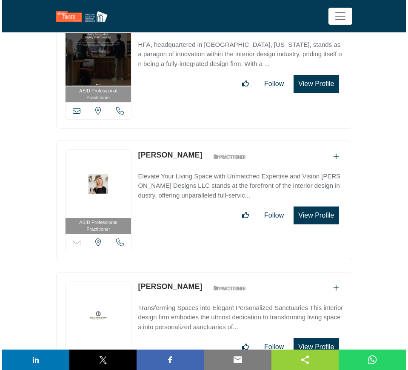
scroll to position [15815, 0]
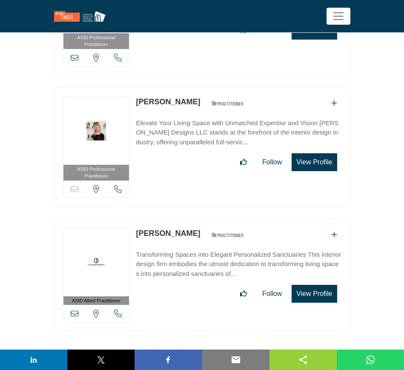
drag, startPoint x: 179, startPoint y: 178, endPoint x: 133, endPoint y: 176, distance: 46.0
click at [133, 219] on div "ASID Allied Practitioner ASID Allied Practitioners have successfully completed …" at bounding box center [202, 275] width 296 height 113
copy link "[PERSON_NAME]"
click at [312, 285] on button "View Profile" at bounding box center [313, 294] width 45 height 18
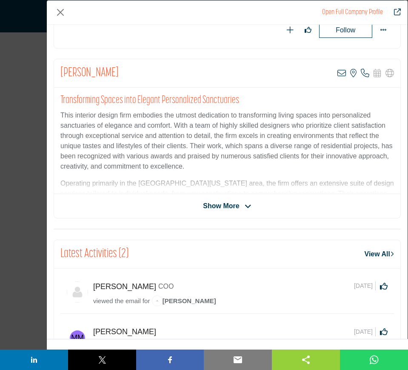
scroll to position [53, 0]
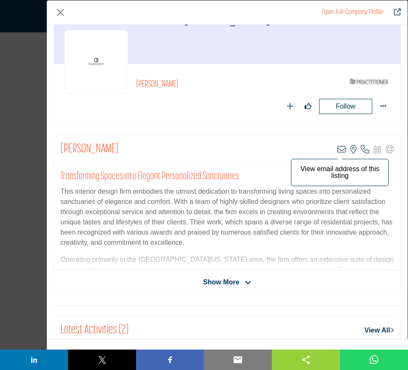
click at [337, 149] on icon "Company Data Modal" at bounding box center [341, 149] width 9 height 9
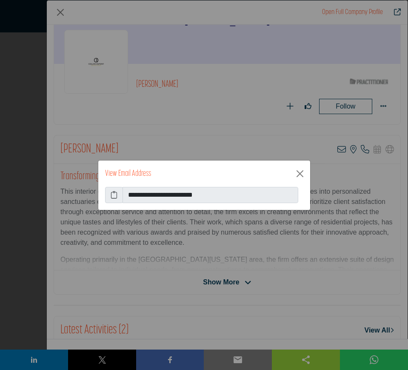
click at [114, 195] on icon at bounding box center [114, 195] width 7 height 10
drag, startPoint x: 300, startPoint y: 174, endPoint x: 285, endPoint y: 237, distance: 64.8
click at [300, 174] on button "Close" at bounding box center [300, 174] width 14 height 14
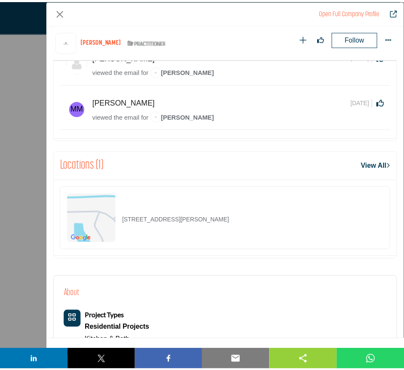
scroll to position [407, 0]
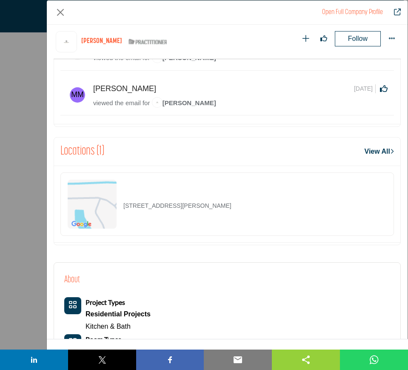
drag, startPoint x: 269, startPoint y: 205, endPoint x: 117, endPoint y: 206, distance: 152.2
click at [117, 206] on div "1681 McGregor Reserve Dr, 33901-9658, USA" at bounding box center [226, 203] width 333 height 63
click at [61, 12] on button "Close" at bounding box center [61, 13] width 14 height 14
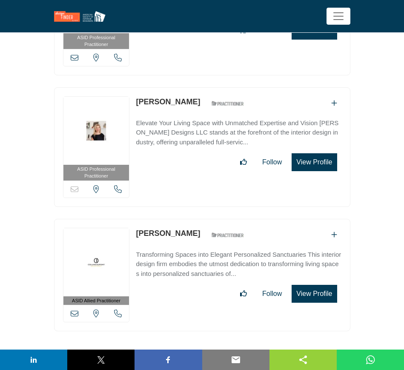
scroll to position [15922, 0]
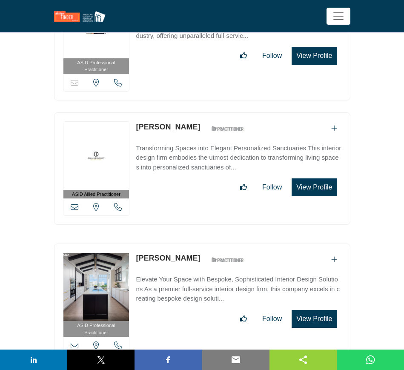
drag, startPoint x: 135, startPoint y: 204, endPoint x: 181, endPoint y: 208, distance: 46.1
click at [181, 243] on div "ASID Professional Practitioner ASID Professional Practitioners have successfull…" at bounding box center [202, 302] width 296 height 119
drag, startPoint x: 188, startPoint y: 214, endPoint x: 183, endPoint y: 213, distance: 5.3
click at [188, 252] on div "Alina Spicer ASID Qualified Practitioner who validates work and experience to h…" at bounding box center [238, 289] width 205 height 75
drag, startPoint x: 134, startPoint y: 204, endPoint x: 181, endPoint y: 206, distance: 47.3
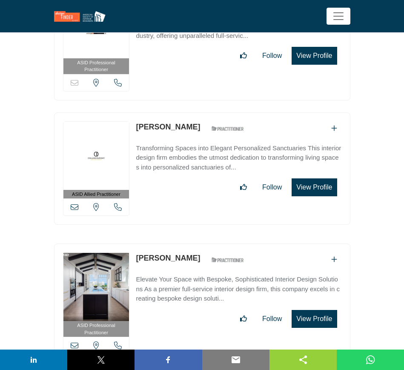
click at [181, 243] on div "ASID Professional Practitioner ASID Professional Practitioners have successfull…" at bounding box center [202, 302] width 296 height 119
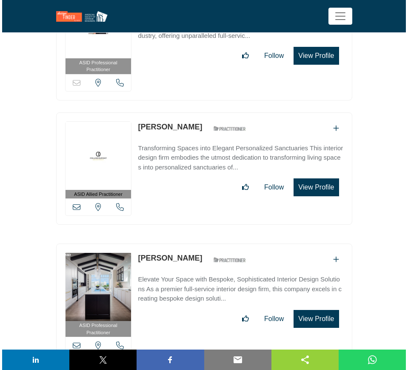
scroll to position [15975, 0]
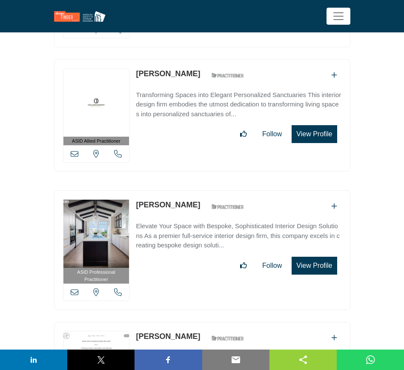
click at [307, 256] on button "View Profile" at bounding box center [313, 265] width 45 height 18
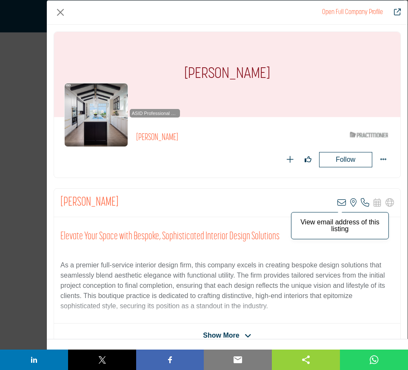
click at [337, 203] on icon "Company Data Modal" at bounding box center [341, 202] width 9 height 9
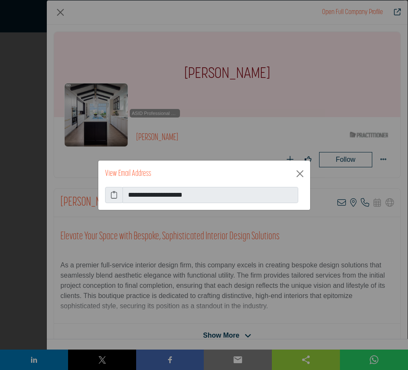
click at [113, 192] on icon at bounding box center [114, 195] width 7 height 10
click at [300, 174] on button "Close" at bounding box center [300, 174] width 14 height 14
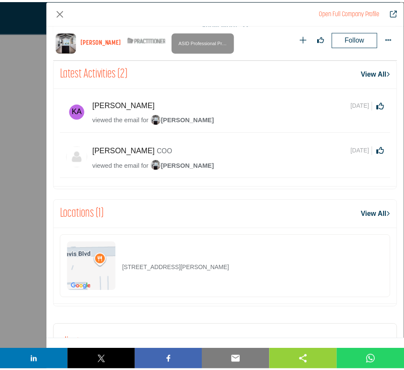
scroll to position [407, 0]
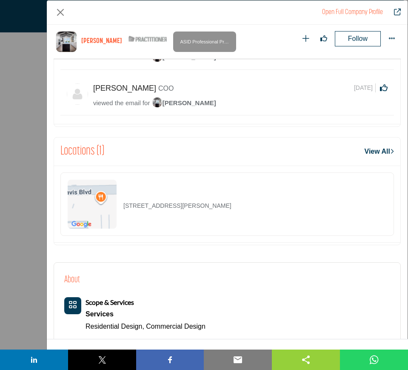
drag, startPoint x: 252, startPoint y: 209, endPoint x: 116, endPoint y: 207, distance: 136.1
click at [116, 207] on div "2800 Davis Blvd Ste 111, 34104-4369, USA" at bounding box center [226, 203] width 333 height 63
click at [61, 13] on button "Close" at bounding box center [61, 13] width 14 height 14
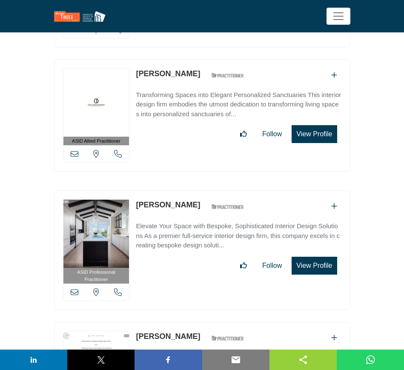
scroll to position [16028, 0]
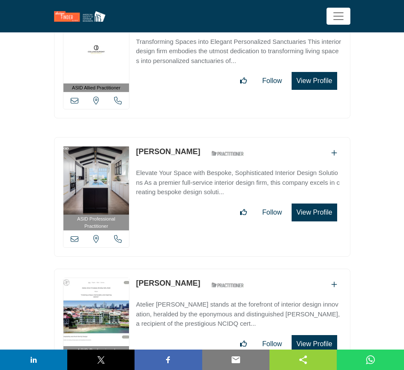
drag, startPoint x: 133, startPoint y: 228, endPoint x: 191, endPoint y: 232, distance: 58.0
click at [191, 268] on div "ASID Professional Practitioner ASID Professional Practitioners have successfull…" at bounding box center [202, 327] width 296 height 119
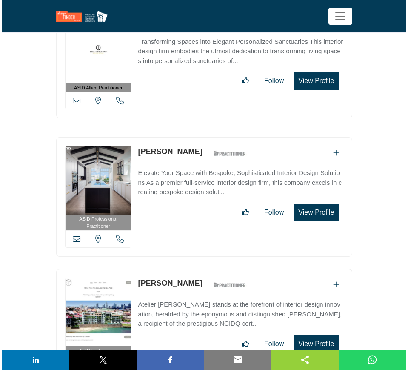
scroll to position [16134, 0]
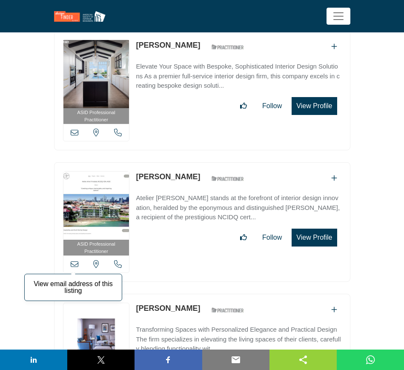
click at [74, 260] on icon at bounding box center [75, 264] width 8 height 8
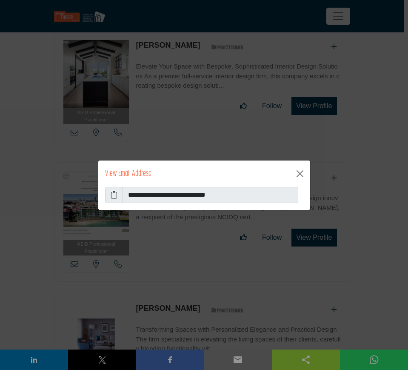
click at [116, 191] on icon at bounding box center [114, 195] width 7 height 10
click at [300, 175] on button "Close" at bounding box center [300, 174] width 14 height 14
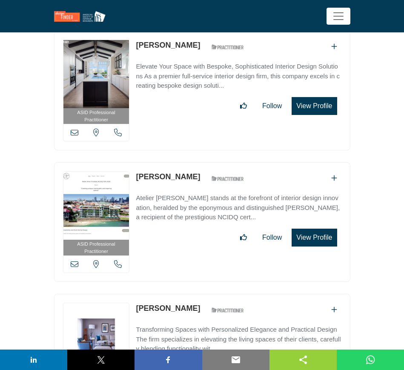
click at [316, 228] on button "View Profile" at bounding box center [313, 237] width 45 height 18
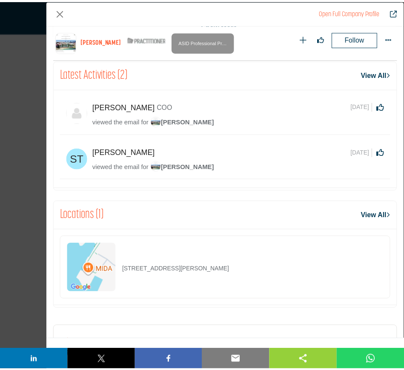
scroll to position [353, 0]
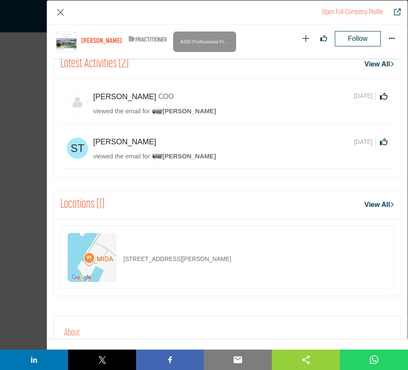
drag, startPoint x: 248, startPoint y: 259, endPoint x: 125, endPoint y: 260, distance: 122.9
click at [125, 260] on div "65 Lewis St Apt 216, 02128-3371, USA" at bounding box center [226, 256] width 333 height 63
click at [59, 14] on button "Close" at bounding box center [61, 13] width 14 height 14
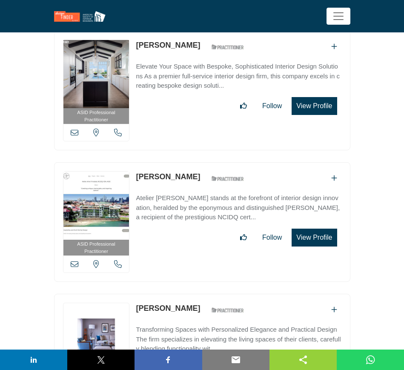
drag, startPoint x: 134, startPoint y: 252, endPoint x: 177, endPoint y: 255, distance: 42.7
click at [177, 293] on div "ASID Allied Practitioner ASID Allied Practitioners have successfully completed …" at bounding box center [202, 349] width 296 height 113
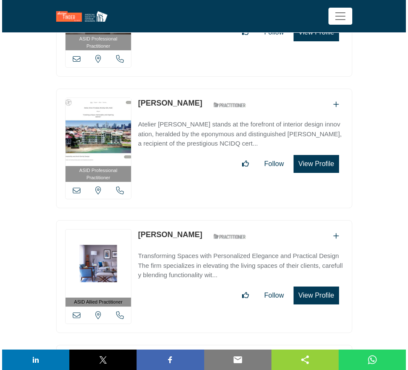
scroll to position [16240, 0]
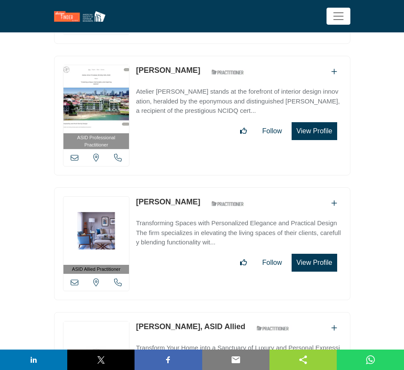
drag, startPoint x: 314, startPoint y: 210, endPoint x: 316, endPoint y: 216, distance: 6.6
click at [314, 253] on button "View Profile" at bounding box center [313, 262] width 45 height 18
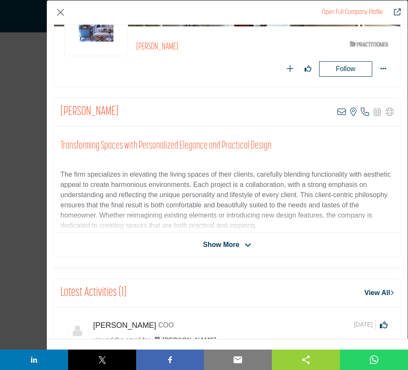
scroll to position [53, 0]
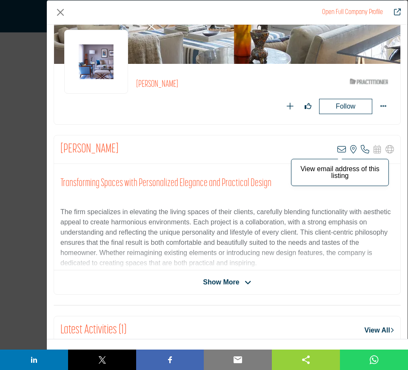
click at [337, 149] on icon "Company Data Modal" at bounding box center [341, 149] width 9 height 9
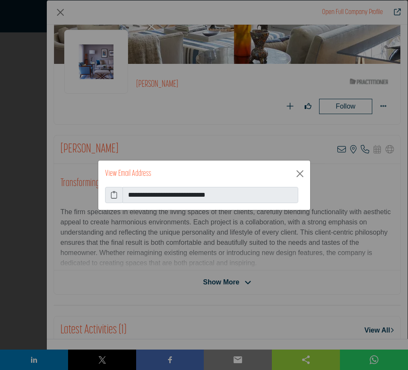
click at [113, 193] on icon at bounding box center [114, 195] width 7 height 10
click at [299, 174] on button "Close" at bounding box center [300, 174] width 14 height 14
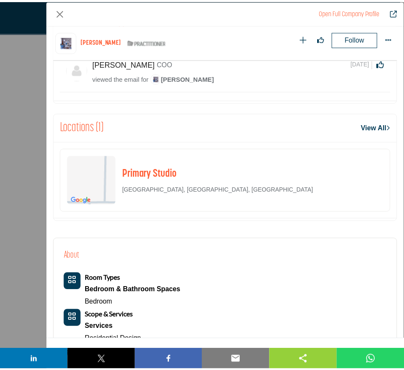
scroll to position [407, 0]
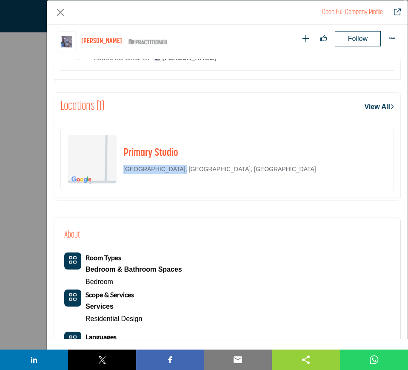
drag, startPoint x: 194, startPoint y: 171, endPoint x: 179, endPoint y: 177, distance: 16.3
click at [179, 177] on div "Primary Studio Deerfield, IL, USA" at bounding box center [226, 159] width 333 height 63
click at [59, 11] on button "Close" at bounding box center [61, 13] width 14 height 14
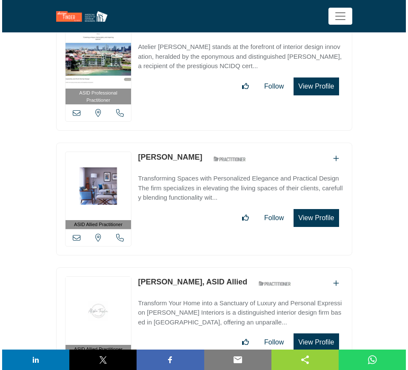
scroll to position [16347, 0]
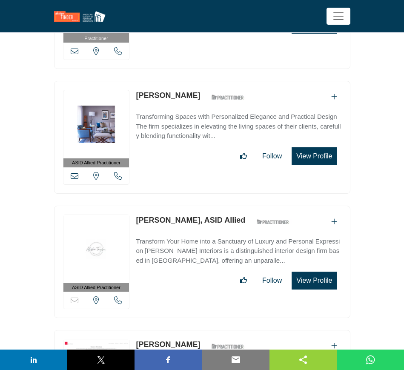
drag, startPoint x: 133, startPoint y: 165, endPoint x: 183, endPoint y: 171, distance: 51.0
click at [183, 205] on div "ASID Allied Practitioner ASID Allied Practitioners have successfully completed …" at bounding box center [202, 261] width 296 height 113
click at [317, 271] on button "View Profile" at bounding box center [313, 280] width 45 height 18
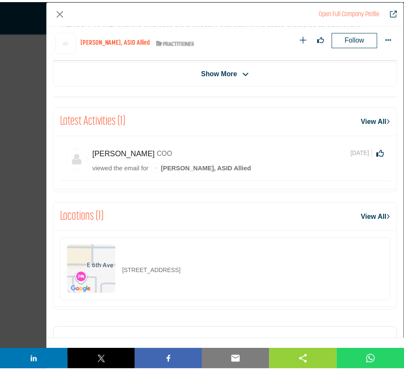
scroll to position [300, 0]
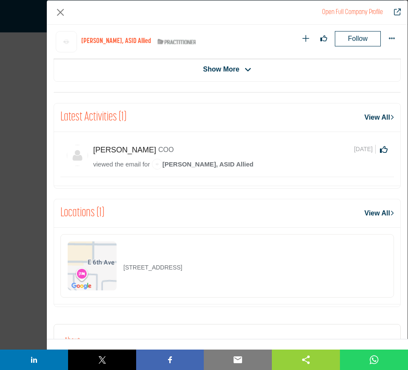
drag, startPoint x: 242, startPoint y: 265, endPoint x: 102, endPoint y: 266, distance: 139.9
click at [102, 266] on div "7381 E 6th Ave Ste 101, 85251-3400, USA" at bounding box center [226, 265] width 333 height 63
click at [60, 13] on button "Close" at bounding box center [61, 13] width 14 height 14
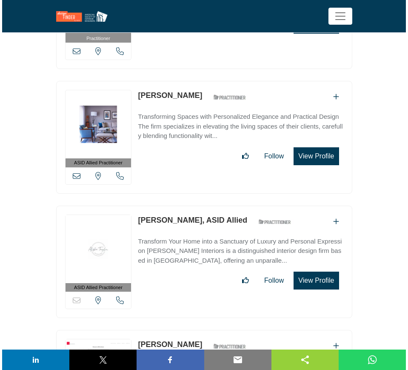
scroll to position [16506, 0]
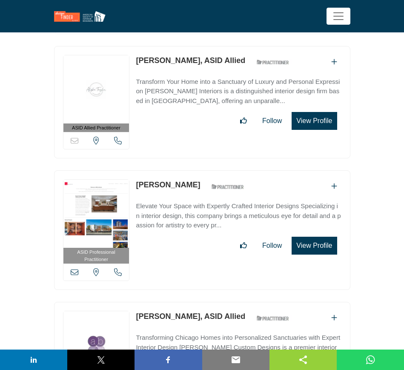
drag, startPoint x: 133, startPoint y: 128, endPoint x: 183, endPoint y: 136, distance: 51.2
click at [183, 170] on div "ASID Professional Practitioner ASID Professional Practitioners have successfull…" at bounding box center [202, 229] width 296 height 119
click at [305, 236] on button "View Profile" at bounding box center [313, 245] width 45 height 18
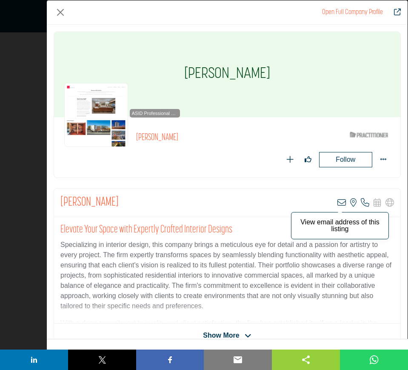
click at [337, 201] on icon "Company Data Modal" at bounding box center [341, 202] width 9 height 9
click at [337, 204] on icon "Company Data Modal" at bounding box center [341, 202] width 9 height 9
click at [338, 202] on icon "Company Data Modal" at bounding box center [341, 202] width 9 height 9
click at [154, 17] on div "Open Full Company Profile" at bounding box center [227, 12] width 361 height 24
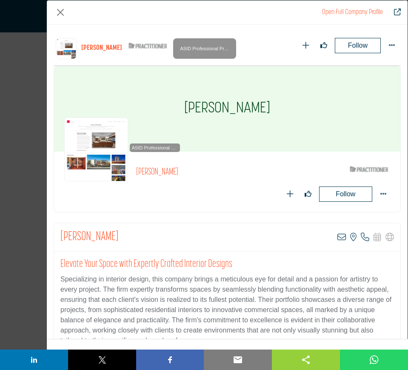
scroll to position [300, 0]
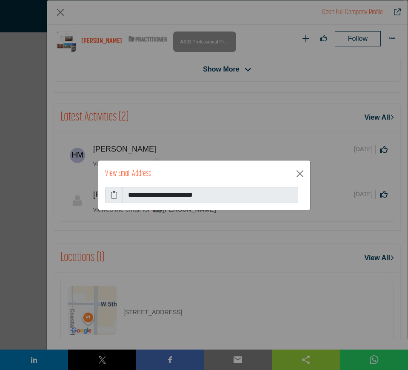
click at [114, 196] on icon at bounding box center [114, 195] width 7 height 10
click at [301, 171] on button "Close" at bounding box center [300, 174] width 14 height 14
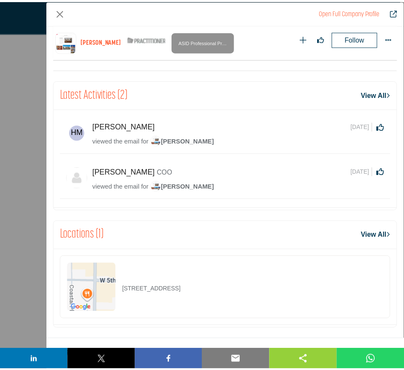
scroll to position [353, 0]
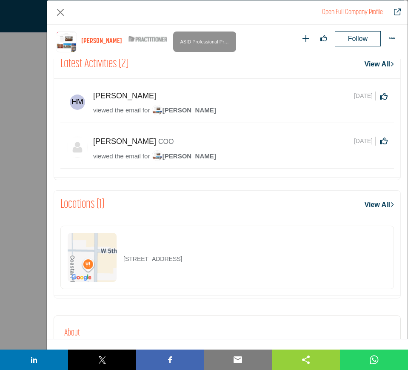
drag, startPoint x: 228, startPoint y: 259, endPoint x: 119, endPoint y: 264, distance: 108.1
click at [120, 264] on div "500 L St Ste 400, 99501-5911, USA" at bounding box center [226, 256] width 333 height 63
drag, startPoint x: 58, startPoint y: 11, endPoint x: 86, endPoint y: 41, distance: 40.9
click at [58, 11] on button "Close" at bounding box center [61, 13] width 14 height 14
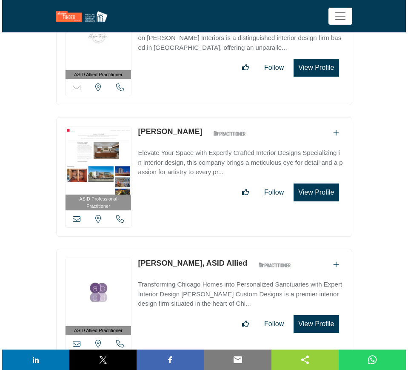
scroll to position [16613, 0]
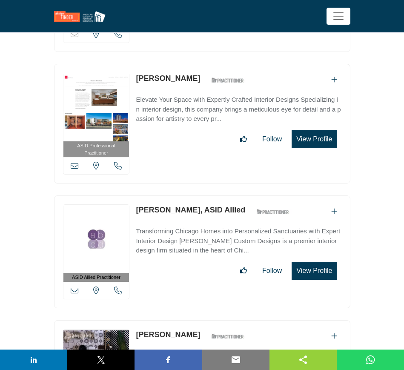
drag, startPoint x: 133, startPoint y: 154, endPoint x: 189, endPoint y: 154, distance: 56.1
click at [189, 195] on div "ASID Allied Practitioner ASID Allied Practitioners have successfully completed …" at bounding box center [202, 251] width 296 height 113
click at [316, 262] on button "View Profile" at bounding box center [313, 271] width 45 height 18
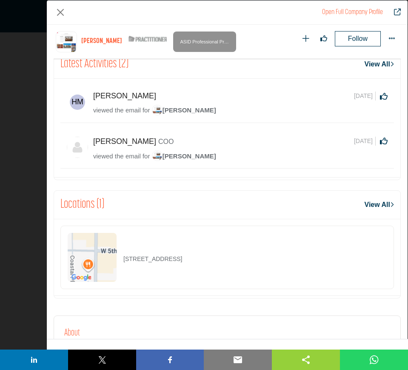
click at [241, 266] on div "500 L St Ste 400, 99501-5911, USA" at bounding box center [226, 256] width 333 height 63
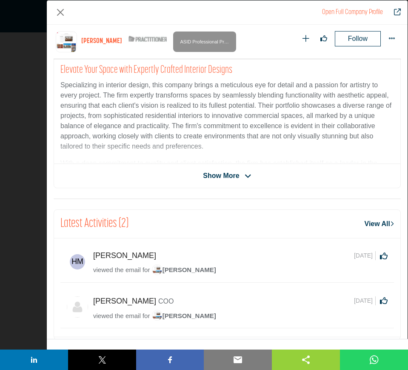
scroll to position [0, 0]
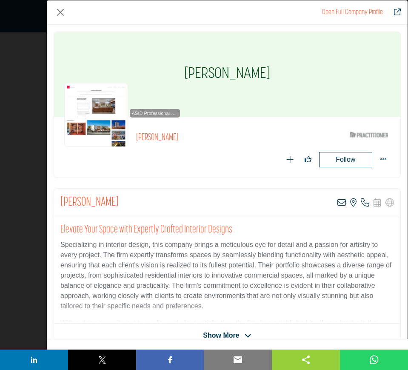
drag, startPoint x: 336, startPoint y: 202, endPoint x: 329, endPoint y: 203, distance: 7.4
click at [337, 202] on icon "Company Data Modal" at bounding box center [341, 202] width 9 height 9
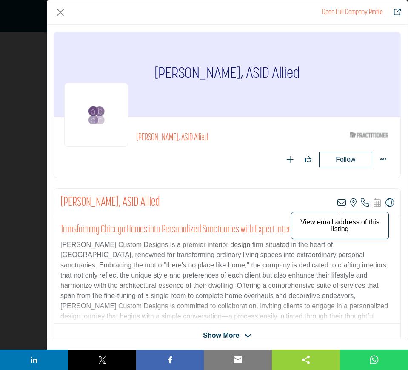
click at [337, 202] on icon "Company Data Modal" at bounding box center [341, 202] width 9 height 9
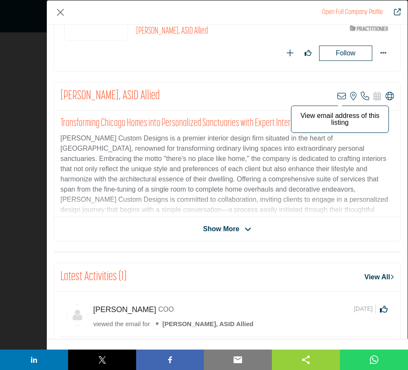
scroll to position [53, 0]
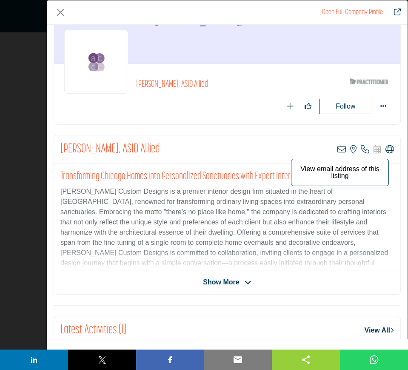
click at [337, 148] on icon "Company Data Modal" at bounding box center [341, 149] width 9 height 9
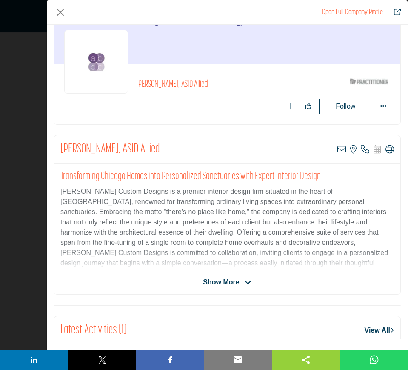
click at [222, 108] on div "Follow Following" at bounding box center [301, 106] width 178 height 15
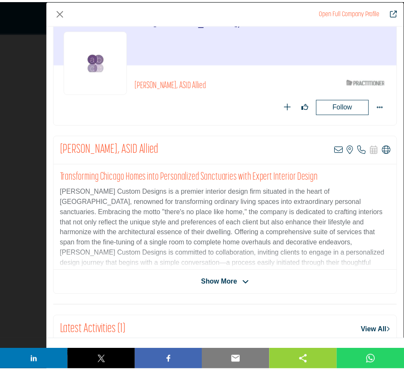
scroll to position [0, 0]
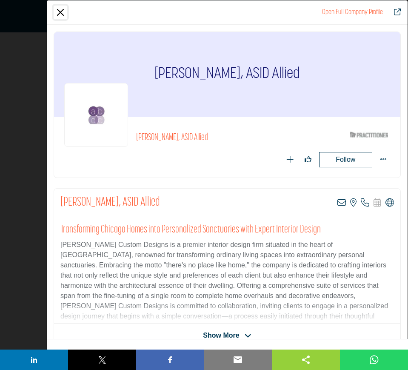
click at [60, 9] on button "Close" at bounding box center [61, 13] width 14 height 14
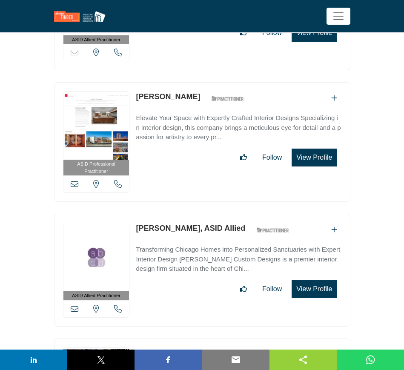
scroll to position [16647, 0]
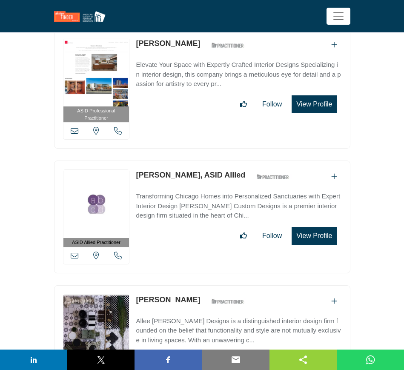
drag, startPoint x: 134, startPoint y: 243, endPoint x: 195, endPoint y: 245, distance: 61.3
click at [195, 285] on div "Sorry, but this listing is on a subscription plan which does not allow users to…" at bounding box center [202, 337] width 296 height 104
copy link "[PERSON_NAME]"
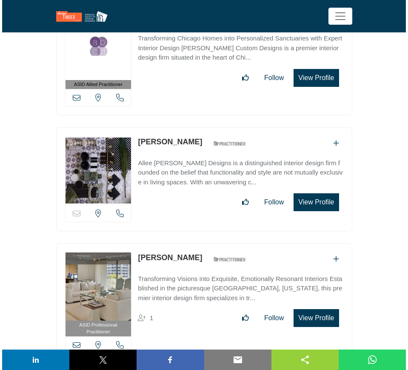
scroll to position [16807, 0]
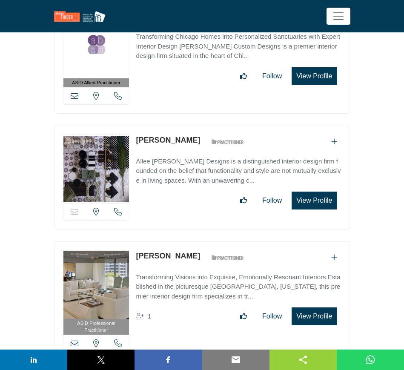
click at [310, 191] on button "View Profile" at bounding box center [313, 200] width 45 height 18
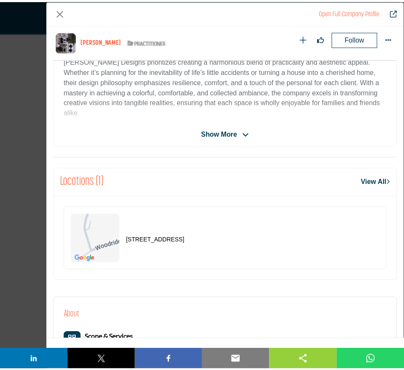
scroll to position [247, 0]
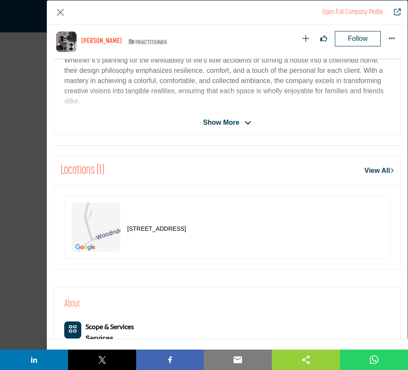
drag, startPoint x: 243, startPoint y: 232, endPoint x: 122, endPoint y: 229, distance: 121.2
click at [122, 229] on div "196 Woodridge Dr, 29301-1207, USA" at bounding box center [227, 226] width 326 height 63
copy div "196 Woodridge Dr, 29301-1207, USA"
click at [59, 11] on button "Close" at bounding box center [61, 13] width 14 height 14
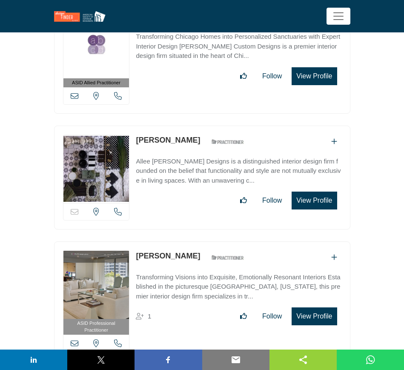
scroll to position [16701, 0]
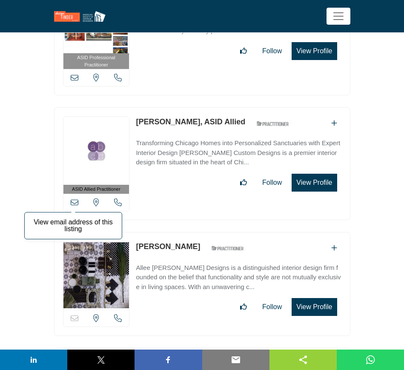
click at [75, 198] on icon at bounding box center [75, 202] width 8 height 8
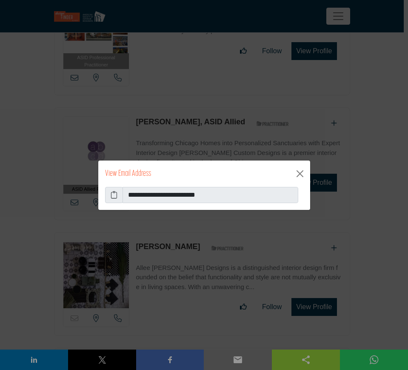
click at [113, 194] on icon at bounding box center [114, 195] width 7 height 10
click at [296, 173] on button "Close" at bounding box center [300, 174] width 14 height 14
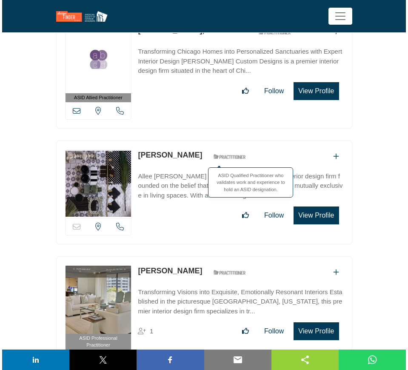
scroll to position [16807, 0]
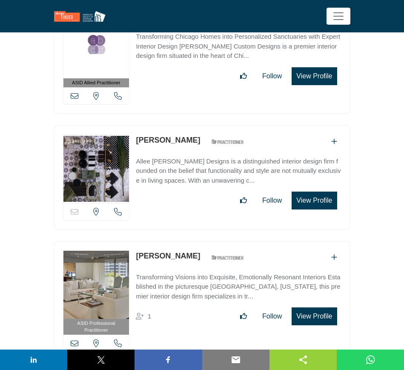
drag, startPoint x: 186, startPoint y: 200, endPoint x: 133, endPoint y: 200, distance: 53.6
click at [133, 241] on div "ASID Professional Practitioner ASID Professional Practitioners have successfull…" at bounding box center [202, 300] width 296 height 119
copy link "[PERSON_NAME]"
click at [73, 339] on icon at bounding box center [75, 343] width 8 height 8
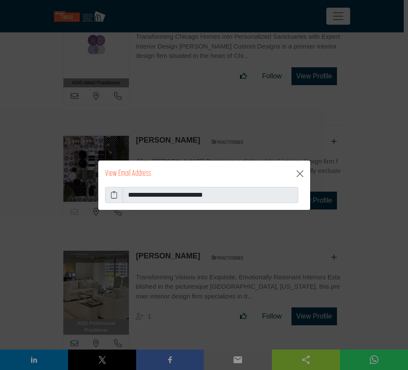
click at [112, 194] on icon at bounding box center [114, 195] width 7 height 10
click at [303, 173] on button "Close" at bounding box center [300, 174] width 14 height 14
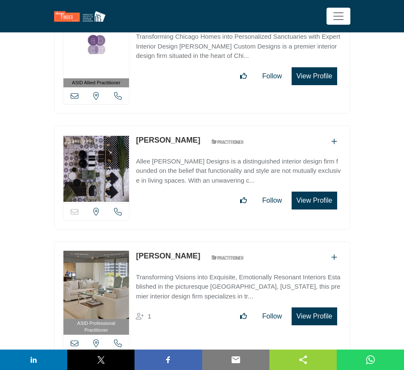
click at [314, 191] on button "View Profile" at bounding box center [313, 200] width 45 height 18
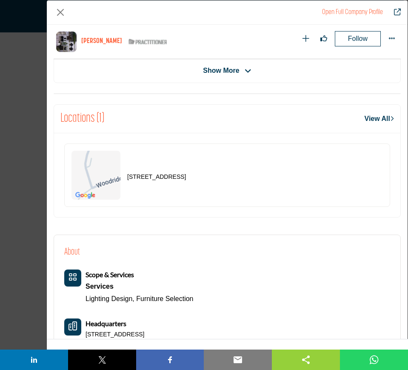
scroll to position [300, 0]
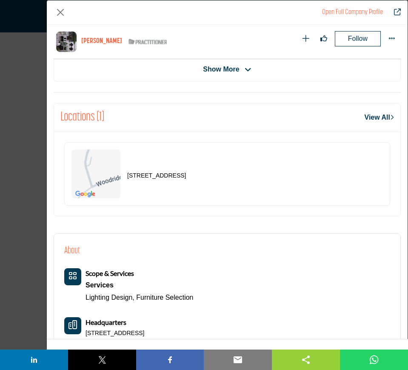
drag, startPoint x: 244, startPoint y: 176, endPoint x: 123, endPoint y: 179, distance: 120.4
click at [123, 179] on div "196 Woodridge Dr, 29301-1207, USA" at bounding box center [227, 173] width 326 height 63
copy div "196 Woodridge Dr, 29301-1207, USA"
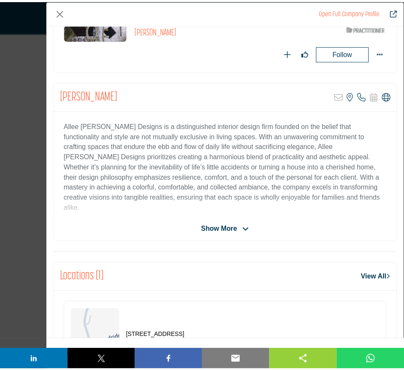
scroll to position [0, 0]
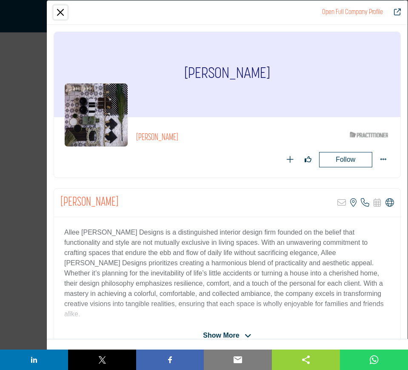
click at [58, 12] on button "Close" at bounding box center [61, 13] width 14 height 14
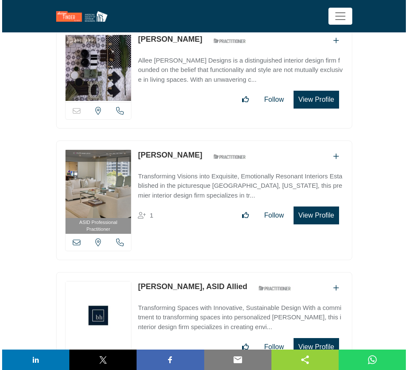
scroll to position [16966, 0]
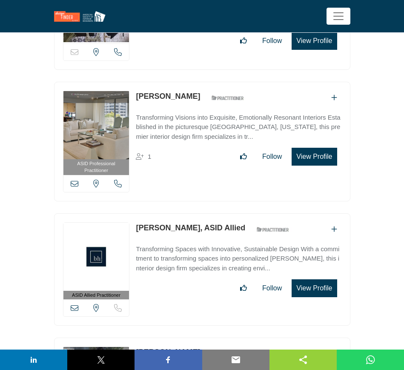
drag, startPoint x: 133, startPoint y: 169, endPoint x: 175, endPoint y: 171, distance: 42.6
click at [175, 213] on div "ASID Allied Practitioner ASID Allied Practitioners have successfully completed …" at bounding box center [202, 269] width 296 height 113
copy link "Alison Cox"
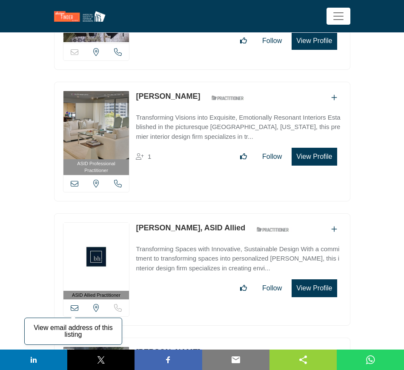
click at [73, 304] on icon at bounding box center [75, 308] width 8 height 8
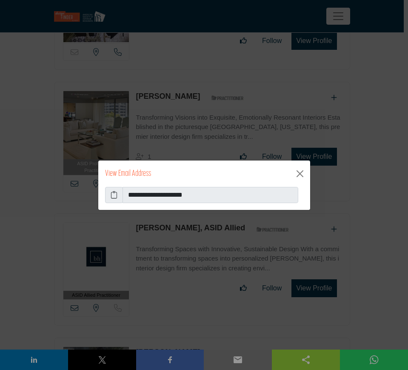
click at [113, 193] on icon at bounding box center [114, 195] width 7 height 10
click at [299, 174] on button "Close" at bounding box center [300, 174] width 14 height 14
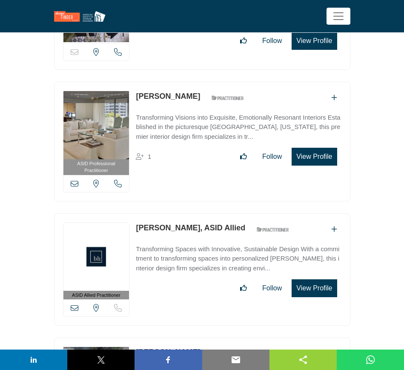
click at [310, 279] on button "View Profile" at bounding box center [313, 288] width 45 height 18
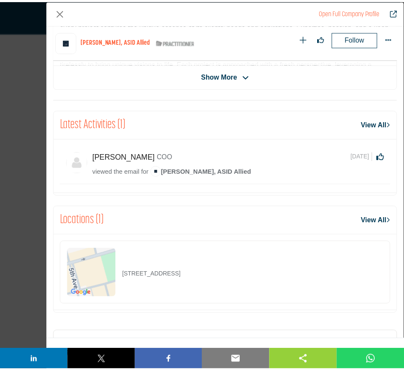
scroll to position [300, 0]
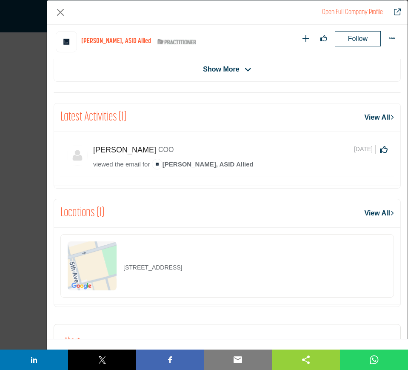
drag, startPoint x: 242, startPoint y: 269, endPoint x: 121, endPoint y: 268, distance: 121.2
click at [121, 268] on div "400 Locust St Ste 790, 50309-2347, USA" at bounding box center [226, 265] width 333 height 63
copy p "400 Locust St Ste 790, 50309-2347, USA"
drag, startPoint x: 60, startPoint y: 12, endPoint x: 61, endPoint y: 29, distance: 16.6
click at [60, 12] on button "Close" at bounding box center [61, 13] width 14 height 14
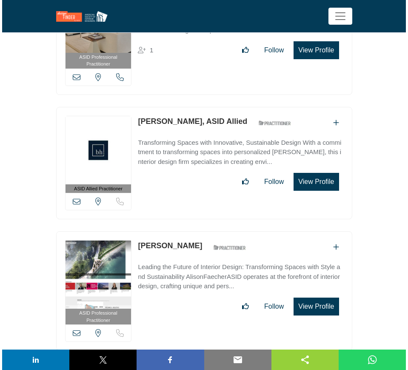
scroll to position [17126, 0]
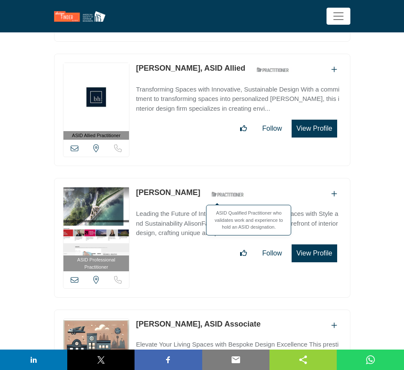
drag, startPoint x: 136, startPoint y: 131, endPoint x: 199, endPoint y: 133, distance: 63.0
click at [199, 178] on div "ASID Professional Practitioner ASID Professional Practitioners have successfull…" at bounding box center [202, 237] width 296 height 119
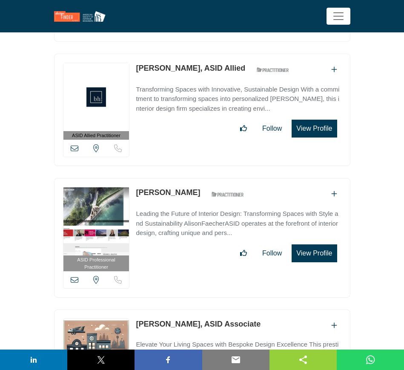
copy div "[PERSON_NAME]"
click at [312, 244] on button "View Profile" at bounding box center [313, 253] width 45 height 18
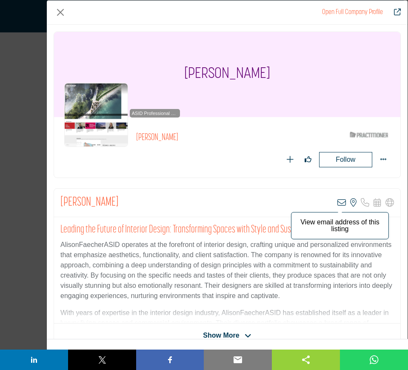
click at [339, 202] on icon "Company Data Modal" at bounding box center [341, 202] width 9 height 9
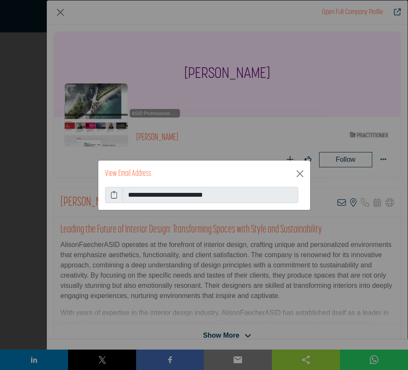
click at [112, 194] on icon at bounding box center [114, 195] width 7 height 10
click at [302, 172] on button "Close" at bounding box center [300, 174] width 14 height 14
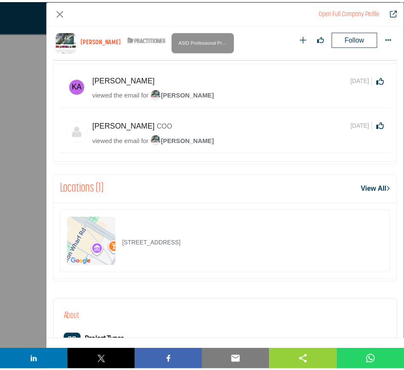
scroll to position [407, 0]
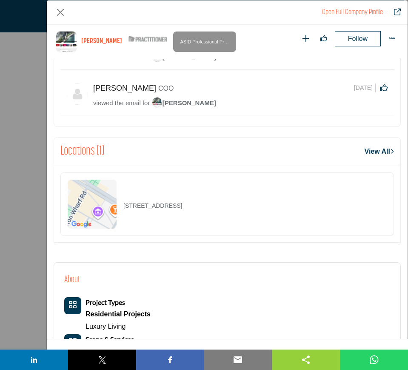
drag, startPoint x: 260, startPoint y: 203, endPoint x: 113, endPoint y: 203, distance: 146.7
click at [113, 203] on div "101 Seaport Blvd Ste 700, 02210-2149, USA" at bounding box center [226, 203] width 333 height 63
copy div "101 Seaport Blvd Ste 700, 02210-2149, USA"
click at [61, 15] on button "Close" at bounding box center [61, 13] width 14 height 14
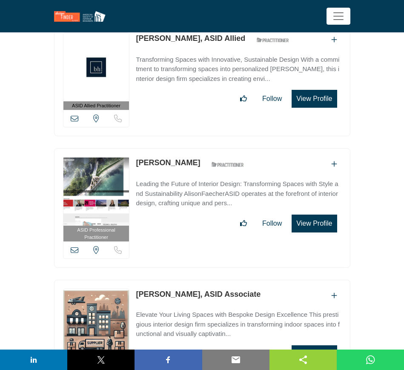
scroll to position [17179, 0]
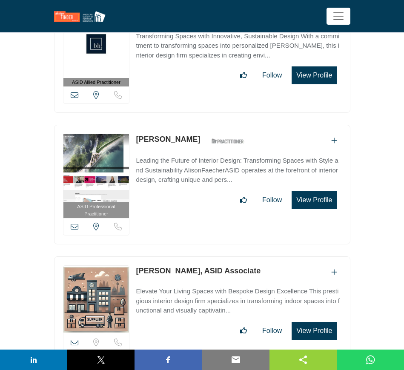
drag, startPoint x: 134, startPoint y: 212, endPoint x: 181, endPoint y: 216, distance: 47.3
click at [181, 256] on div "View email address of this listing Sorry, but we don't have a location for this…" at bounding box center [202, 308] width 296 height 104
copy link "Alison Giese"
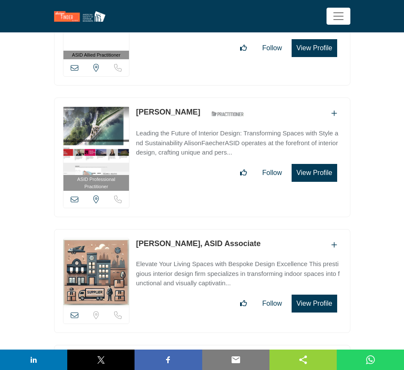
scroll to position [17232, 0]
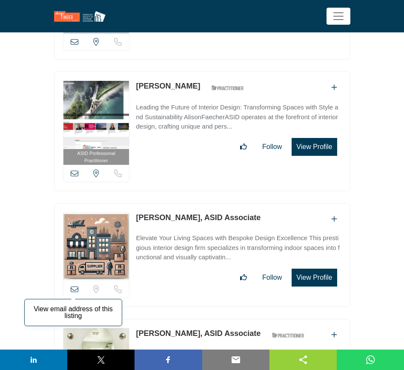
click at [74, 285] on icon at bounding box center [75, 289] width 8 height 8
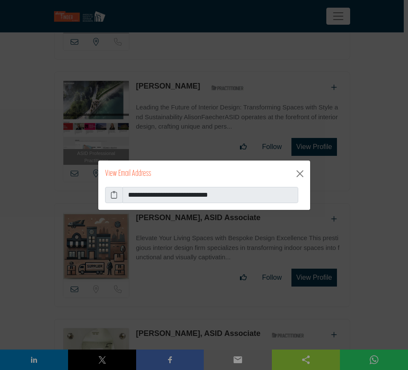
click at [114, 194] on icon at bounding box center [114, 195] width 7 height 10
drag, startPoint x: 299, startPoint y: 176, endPoint x: 292, endPoint y: 186, distance: 12.3
click at [299, 176] on button "Close" at bounding box center [300, 174] width 14 height 14
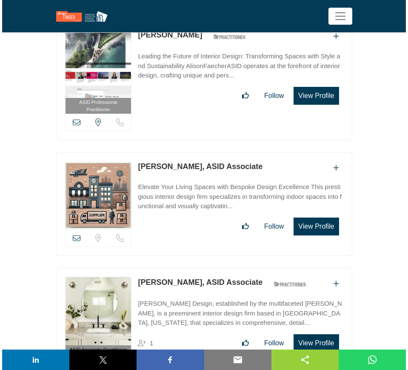
scroll to position [17285, 0]
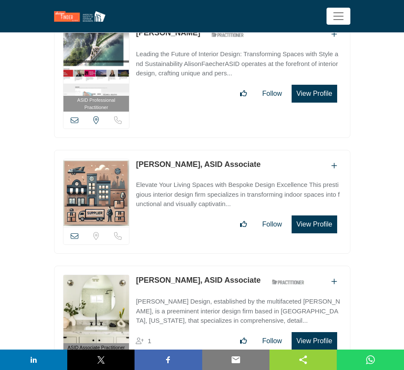
click at [316, 332] on button "View Profile" at bounding box center [313, 341] width 45 height 18
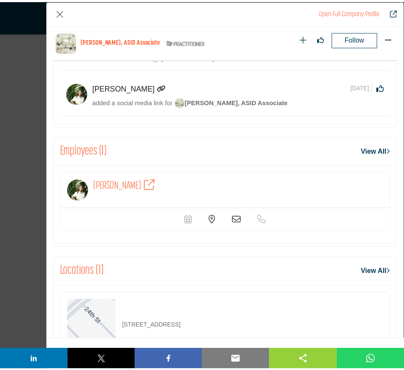
scroll to position [513, 0]
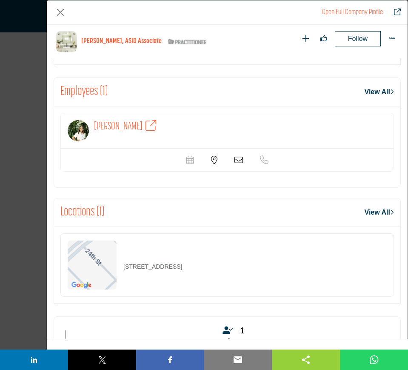
drag, startPoint x: 222, startPoint y: 268, endPoint x: 118, endPoint y: 268, distance: 103.8
click at [118, 268] on div "224 24th St, 90402-2516, USA" at bounding box center [226, 264] width 333 height 63
copy div "224 24th St, 90402-2516, USA"
click at [61, 11] on button "Close" at bounding box center [61, 13] width 14 height 14
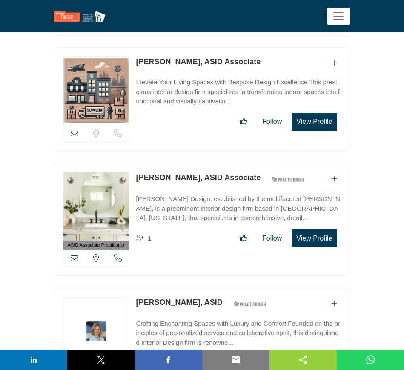
scroll to position [17392, 0]
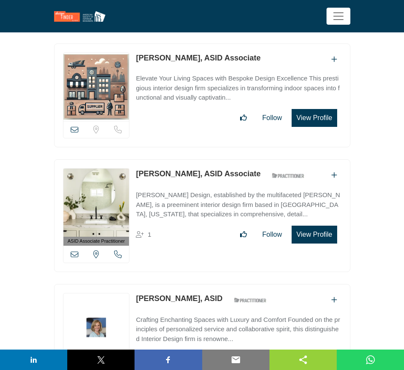
drag, startPoint x: 13, startPoint y: 193, endPoint x: 125, endPoint y: 221, distance: 115.2
drag, startPoint x: 133, startPoint y: 239, endPoint x: 195, endPoint y: 243, distance: 61.8
click at [195, 284] on div "ASID Professional Practitioner ASID Professional Practitioners have successfull…" at bounding box center [202, 343] width 296 height 119
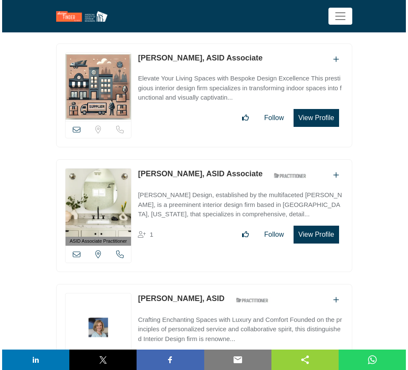
scroll to position [17498, 0]
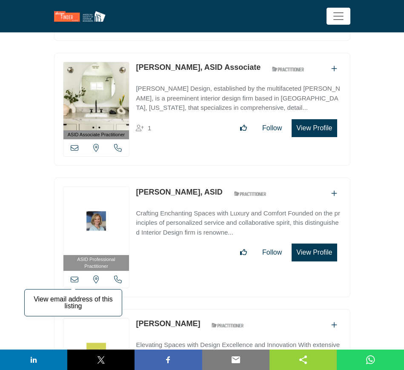
click at [73, 275] on icon at bounding box center [75, 279] width 8 height 8
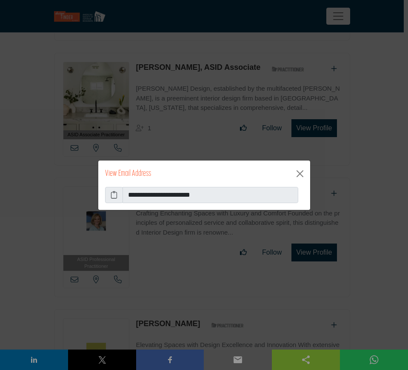
click at [116, 194] on icon at bounding box center [114, 195] width 7 height 10
click at [301, 174] on button "Close" at bounding box center [300, 174] width 14 height 14
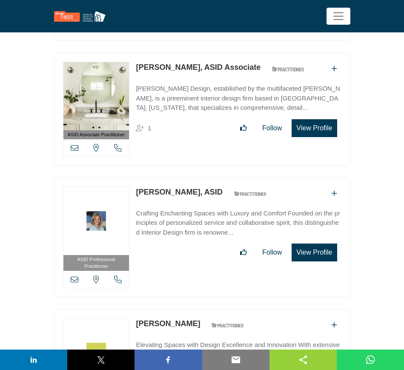
click at [310, 243] on button "View Profile" at bounding box center [313, 252] width 45 height 18
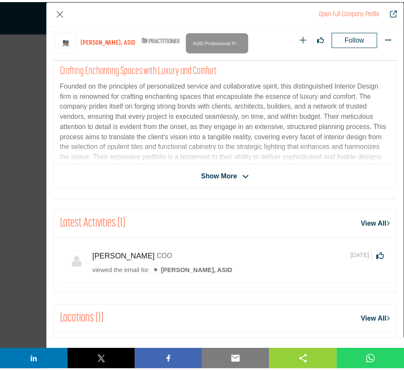
scroll to position [300, 0]
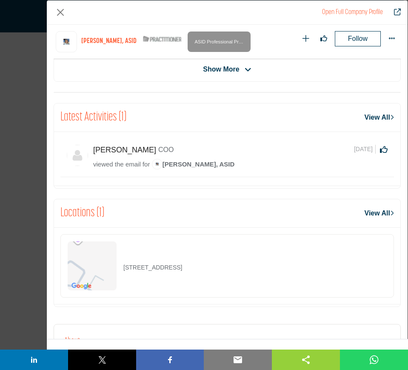
drag, startPoint x: 228, startPoint y: 268, endPoint x: 108, endPoint y: 270, distance: 119.5
click at [108, 270] on div "1280 Garden Ln, 94025-5568, USA" at bounding box center [226, 265] width 333 height 63
click at [59, 11] on button "Close" at bounding box center [61, 13] width 14 height 14
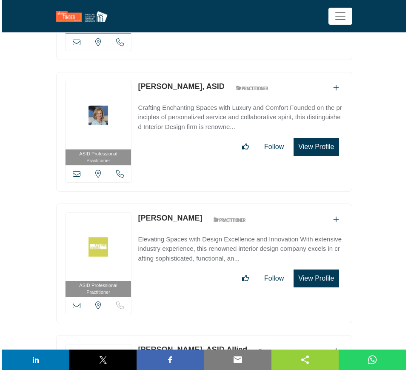
scroll to position [17604, 0]
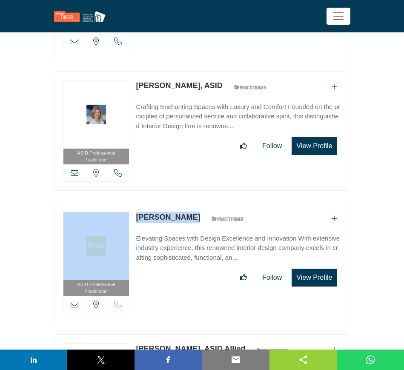
drag, startPoint x: 187, startPoint y: 159, endPoint x: 132, endPoint y: 159, distance: 54.4
click at [132, 202] on div "ASID Professional Practitioner ASID Professional Practitioners have successfull…" at bounding box center [202, 261] width 296 height 119
click at [314, 268] on button "View Profile" at bounding box center [313, 277] width 45 height 18
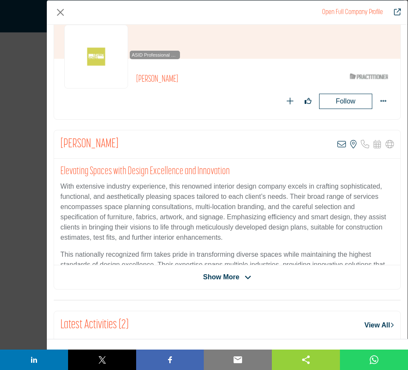
scroll to position [0, 0]
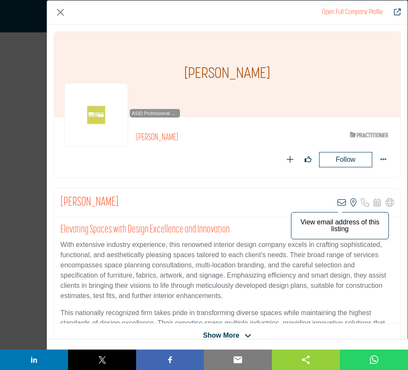
click at [337, 201] on icon "Company Data Modal" at bounding box center [341, 202] width 9 height 9
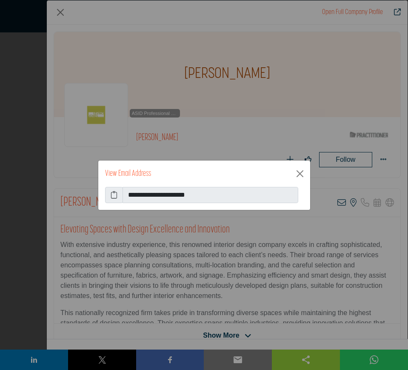
click at [114, 195] on icon at bounding box center [114, 195] width 7 height 10
drag, startPoint x: 299, startPoint y: 174, endPoint x: 249, endPoint y: 174, distance: 50.2
click at [299, 173] on button "Close" at bounding box center [300, 174] width 14 height 14
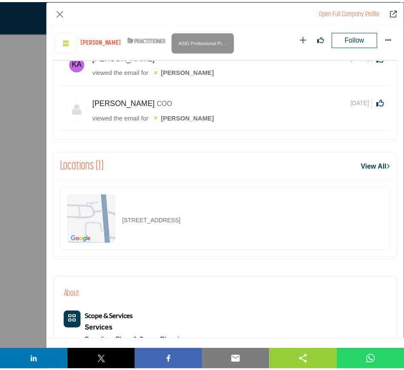
scroll to position [407, 0]
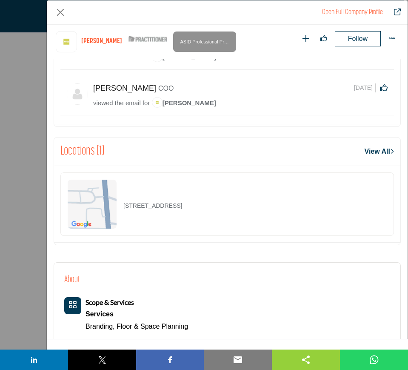
drag, startPoint x: 256, startPoint y: 208, endPoint x: 120, endPoint y: 205, distance: 135.3
click at [120, 205] on div "[STREET_ADDRESS]" at bounding box center [226, 203] width 333 height 63
copy p "[STREET_ADDRESS]"
click at [61, 10] on button "Close" at bounding box center [61, 13] width 14 height 14
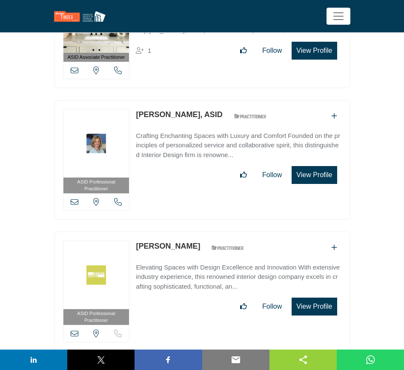
scroll to position [17604, 0]
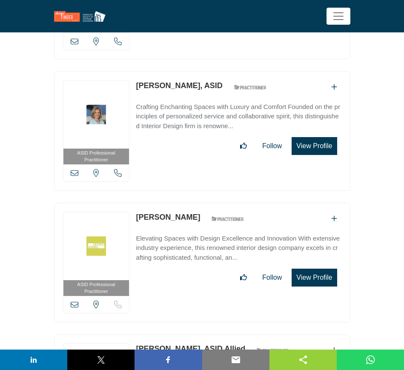
drag, startPoint x: 133, startPoint y: 287, endPoint x: 189, endPoint y: 290, distance: 56.2
copy link "[PERSON_NAME]"
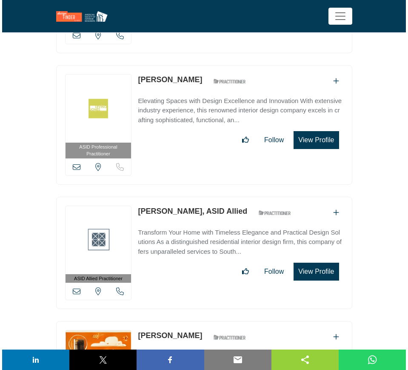
scroll to position [17764, 0]
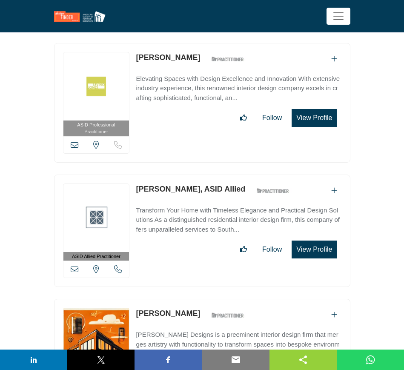
click at [72, 265] on icon at bounding box center [75, 269] width 8 height 8
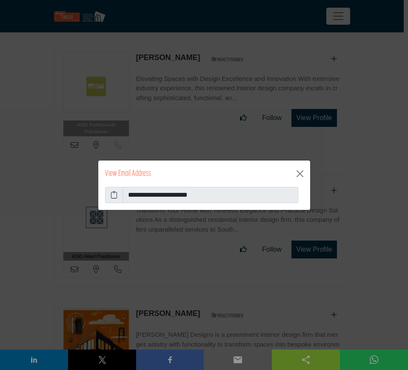
click at [114, 196] on icon at bounding box center [114, 195] width 7 height 10
drag, startPoint x: 301, startPoint y: 171, endPoint x: 285, endPoint y: 174, distance: 15.9
click at [301, 171] on button "Close" at bounding box center [300, 174] width 14 height 14
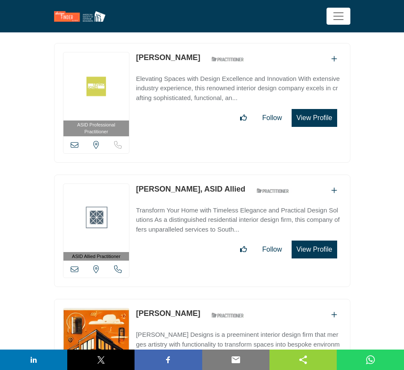
click at [316, 240] on button "View Profile" at bounding box center [313, 249] width 45 height 18
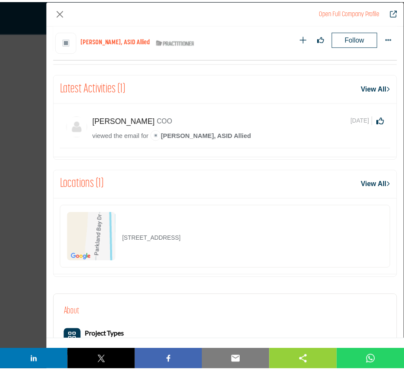
scroll to position [353, 0]
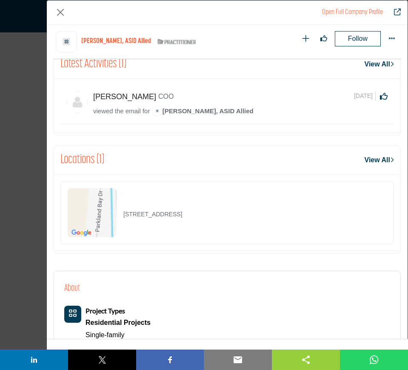
drag, startPoint x: 253, startPoint y: 218, endPoint x: 116, endPoint y: 213, distance: 136.6
click at [116, 213] on div "[STREET_ADDRESS]" at bounding box center [226, 212] width 333 height 63
copy div "[STREET_ADDRESS]"
click at [60, 12] on button "Close" at bounding box center [61, 13] width 14 height 14
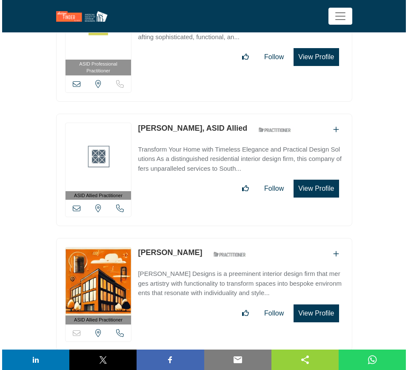
scroll to position [17870, 0]
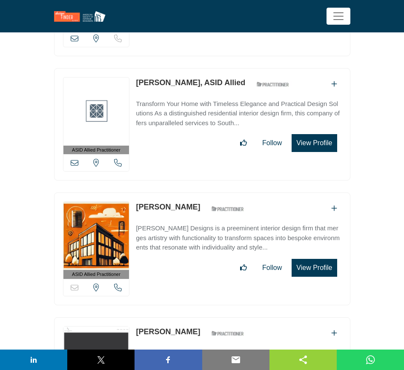
drag, startPoint x: 183, startPoint y: 147, endPoint x: 137, endPoint y: 147, distance: 45.9
click at [137, 201] on div "[PERSON_NAME] ASID Qualified Practitioner who validates work and experience to …" at bounding box center [192, 208] width 113 height 15
copy link "[PERSON_NAME]"
click at [315, 259] on button "View Profile" at bounding box center [313, 268] width 45 height 18
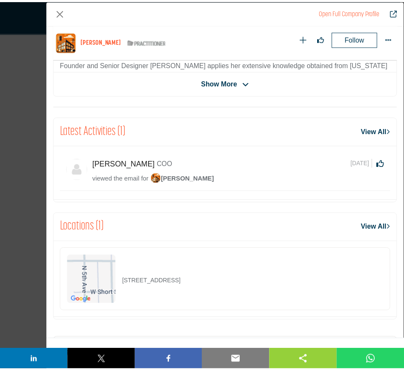
scroll to position [353, 0]
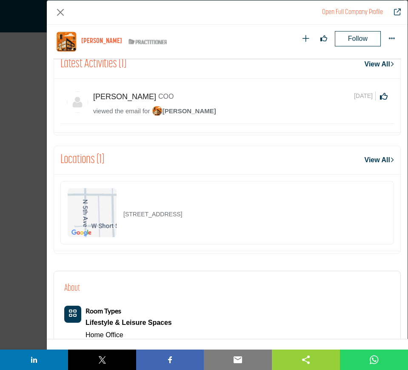
drag, startPoint x: 224, startPoint y: 214, endPoint x: 115, endPoint y: 216, distance: 109.3
click at [114, 216] on div "[STREET_ADDRESS]" at bounding box center [226, 212] width 333 height 63
copy div "[STREET_ADDRESS]"
click at [60, 14] on button "Close" at bounding box center [61, 13] width 14 height 14
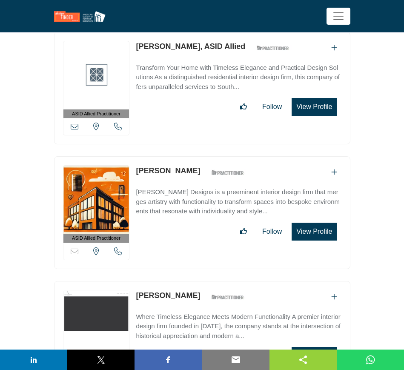
scroll to position [17923, 0]
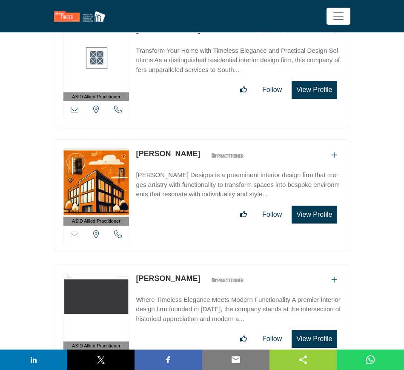
drag, startPoint x: 205, startPoint y: 216, endPoint x: 137, endPoint y: 218, distance: 68.5
click at [137, 273] on div "[PERSON_NAME] ASID Qualified Practitioner who validates work and experience to …" at bounding box center [192, 280] width 113 height 15
copy link "[PERSON_NAME]"
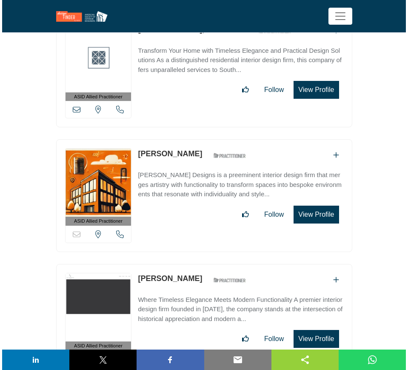
scroll to position [17976, 0]
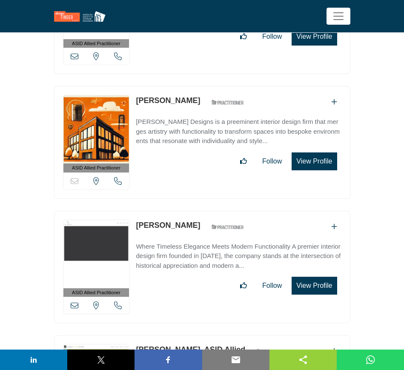
click at [319, 276] on button "View Profile" at bounding box center [313, 285] width 45 height 18
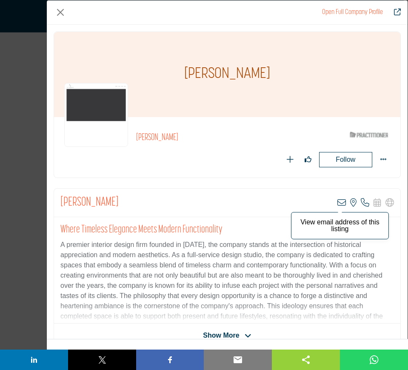
click at [338, 202] on icon "Company Data Modal" at bounding box center [341, 202] width 9 height 9
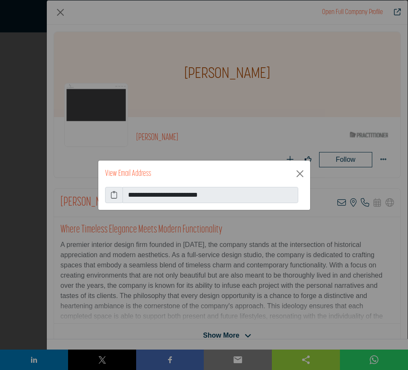
click at [114, 193] on icon at bounding box center [114, 195] width 7 height 10
click at [302, 174] on button "Close" at bounding box center [300, 174] width 14 height 14
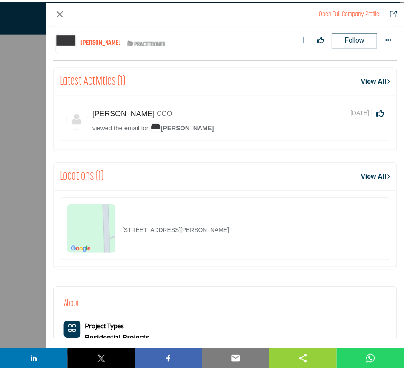
scroll to position [353, 0]
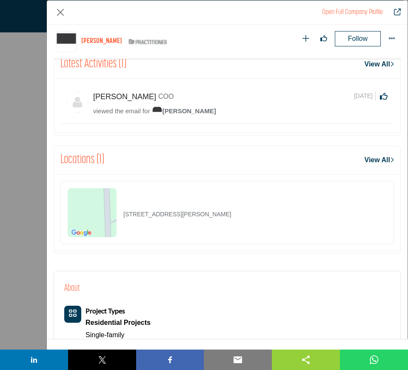
drag, startPoint x: 247, startPoint y: 216, endPoint x: 118, endPoint y: 216, distance: 129.3
click at [118, 216] on div "[STREET_ADDRESS][PERSON_NAME]" at bounding box center [226, 212] width 333 height 63
copy div "[STREET_ADDRESS][PERSON_NAME]"
click at [59, 11] on button "Close" at bounding box center [61, 13] width 14 height 14
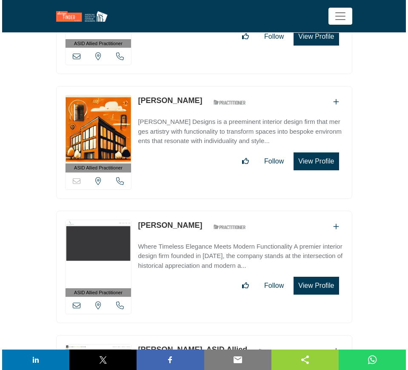
scroll to position [18030, 0]
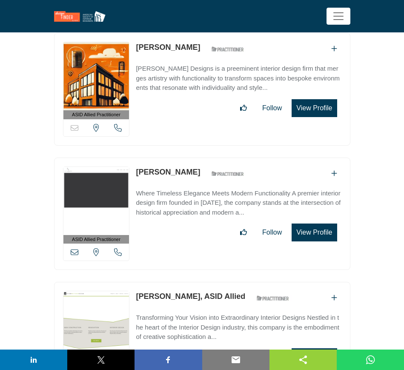
drag, startPoint x: 131, startPoint y: 235, endPoint x: 197, endPoint y: 235, distance: 65.9
click at [197, 282] on div "ASID Allied Practitioner ASID Allied Practitioners have successfully completed …" at bounding box center [202, 338] width 296 height 113
click at [306, 348] on button "View Profile" at bounding box center [313, 357] width 45 height 18
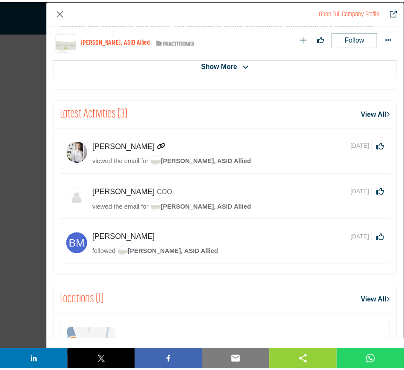
scroll to position [407, 0]
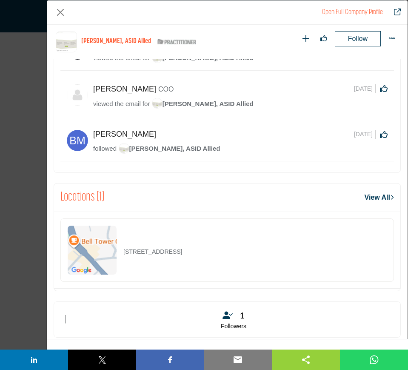
drag, startPoint x: 268, startPoint y: 255, endPoint x: 122, endPoint y: 253, distance: 145.9
click at [122, 253] on div "[STREET_ADDRESS]" at bounding box center [226, 249] width 333 height 63
copy p "[STREET_ADDRESS]"
click at [60, 11] on button "Close" at bounding box center [61, 13] width 14 height 14
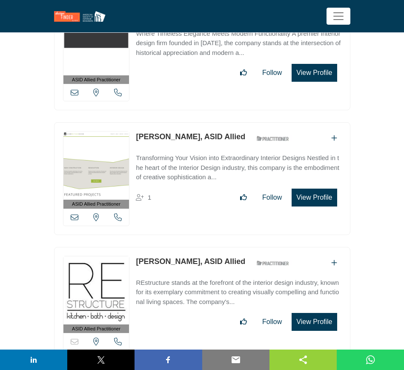
scroll to position [18083, 0]
